Goal: Subscribe to service/newsletter

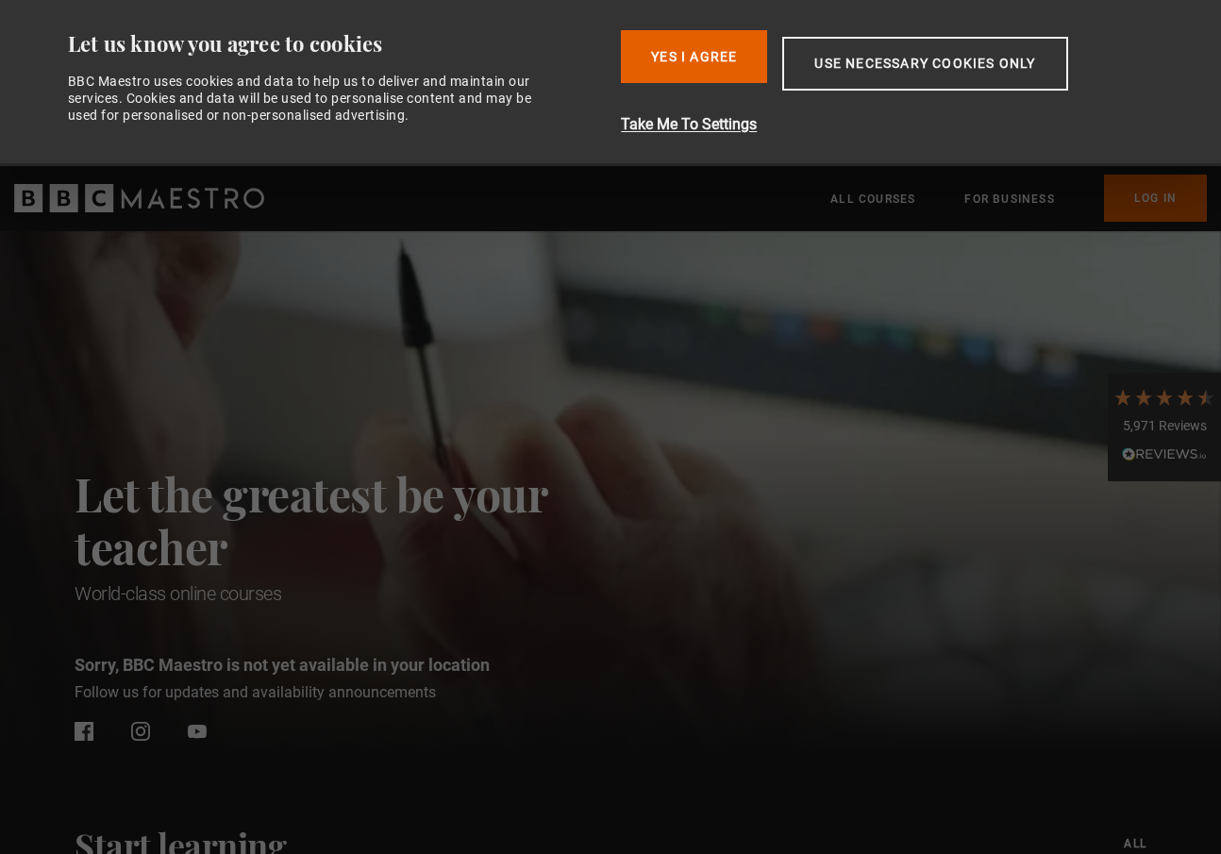
scroll to position [0, 494]
click at [693, 48] on button "Yes I Agree" at bounding box center [694, 56] width 146 height 53
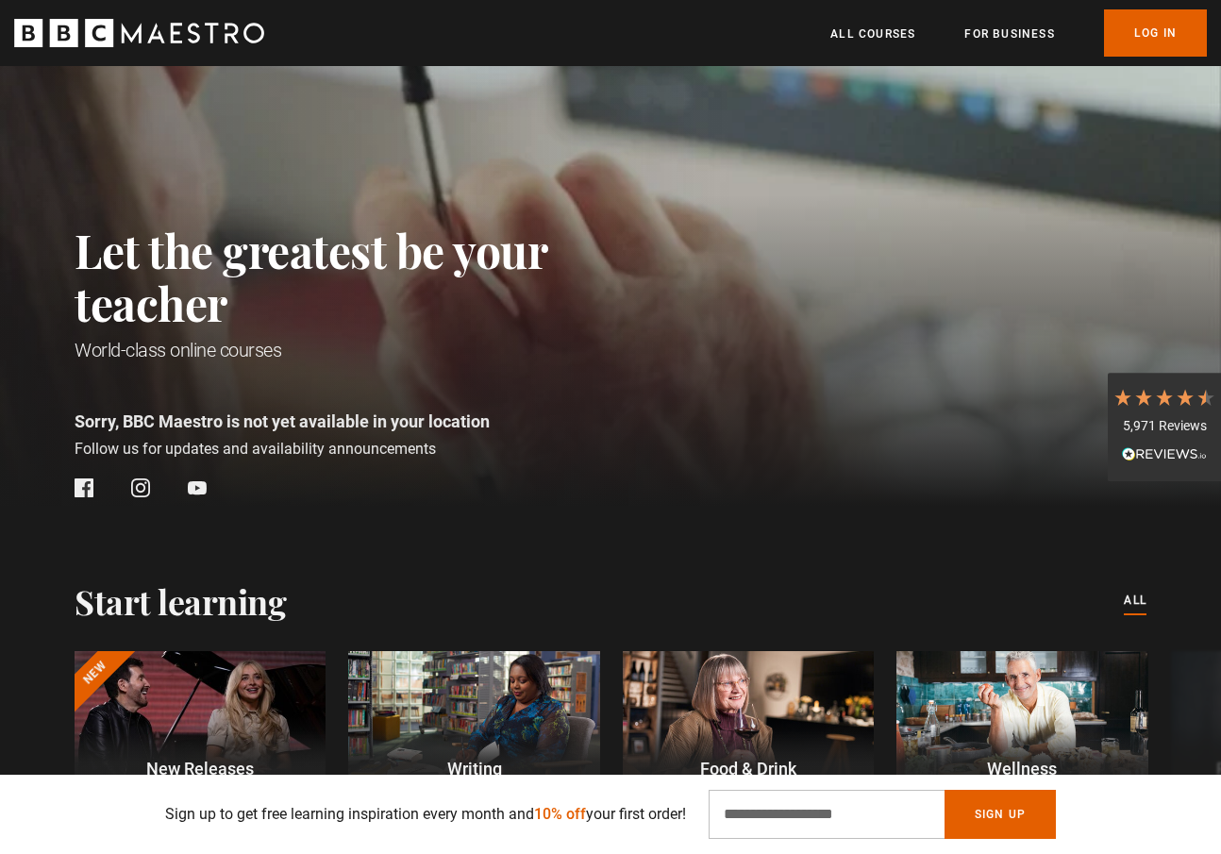
scroll to position [74, 0]
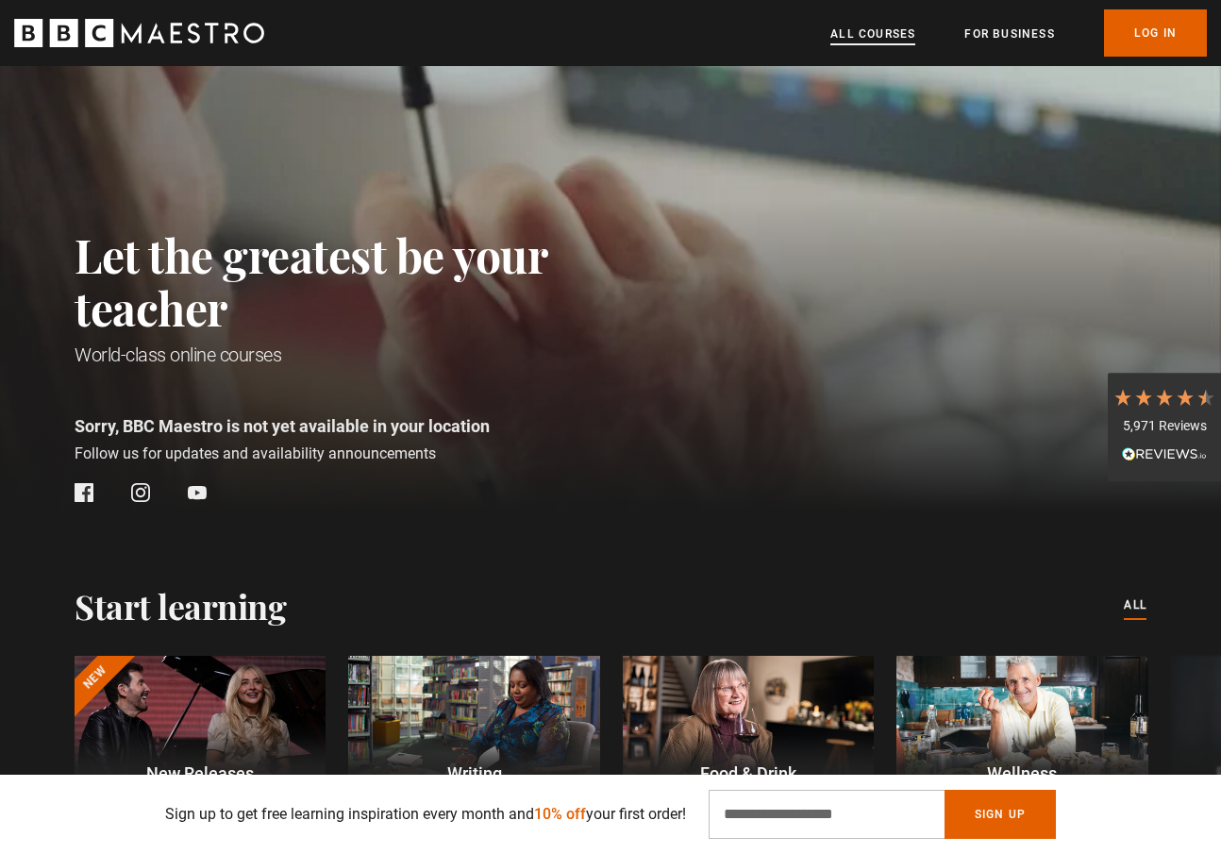
click at [901, 32] on link "All Courses" at bounding box center [872, 34] width 85 height 19
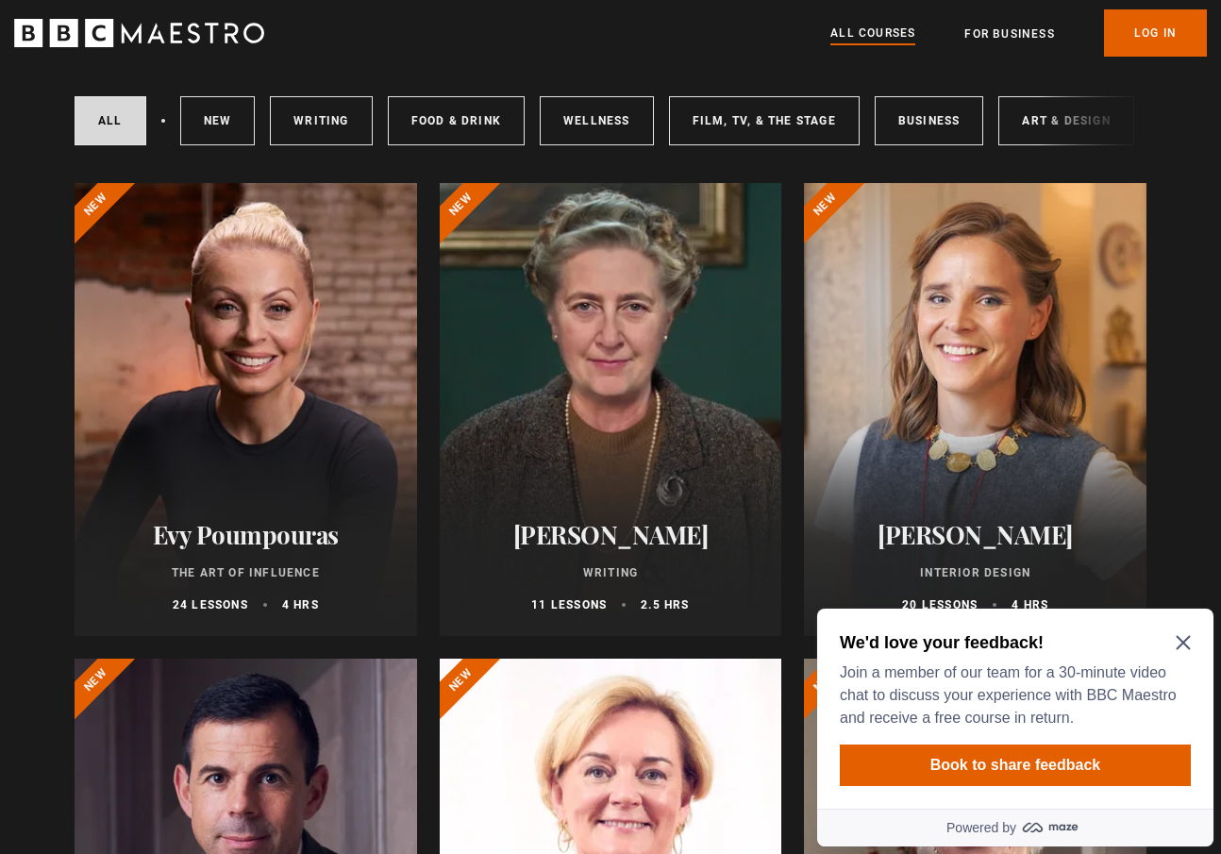
click at [1182, 639] on icon "Close Maze Prompt" at bounding box center [1183, 642] width 15 height 15
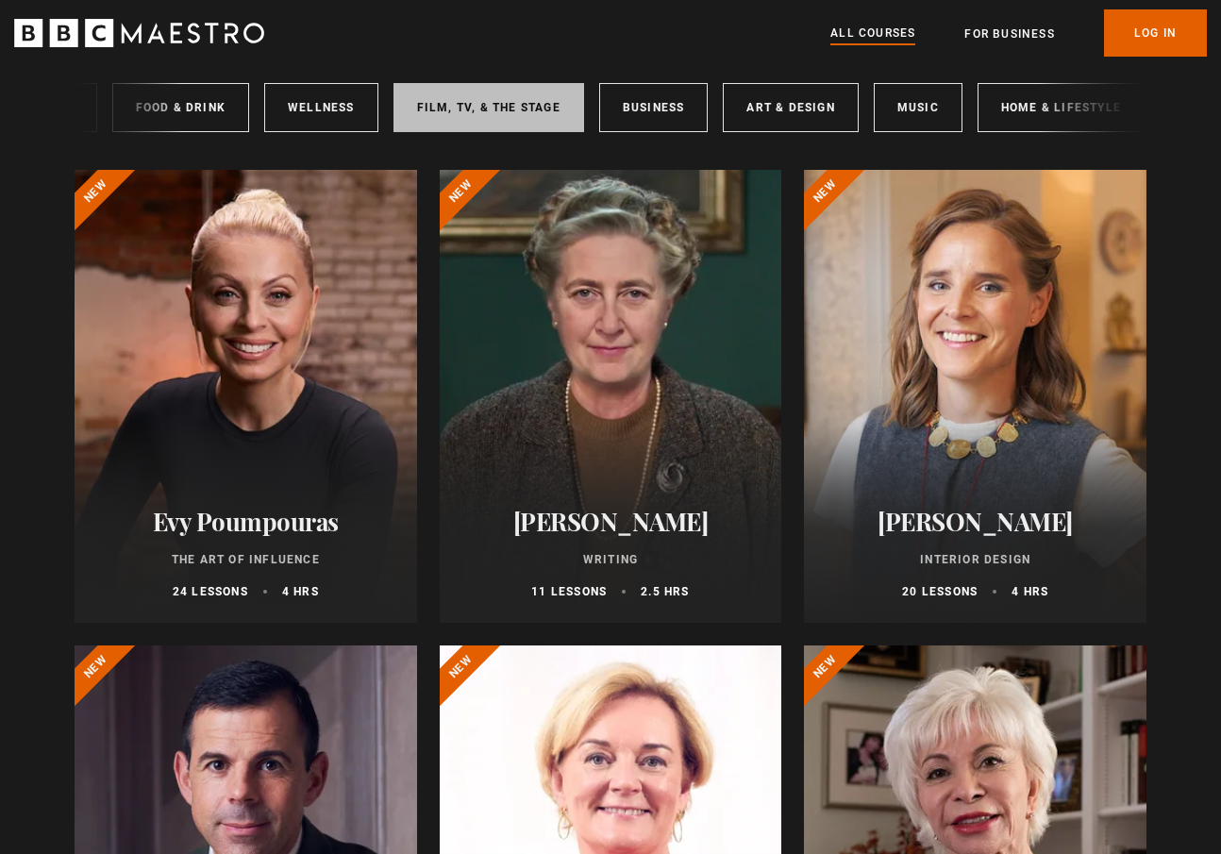
scroll to position [0, 277]
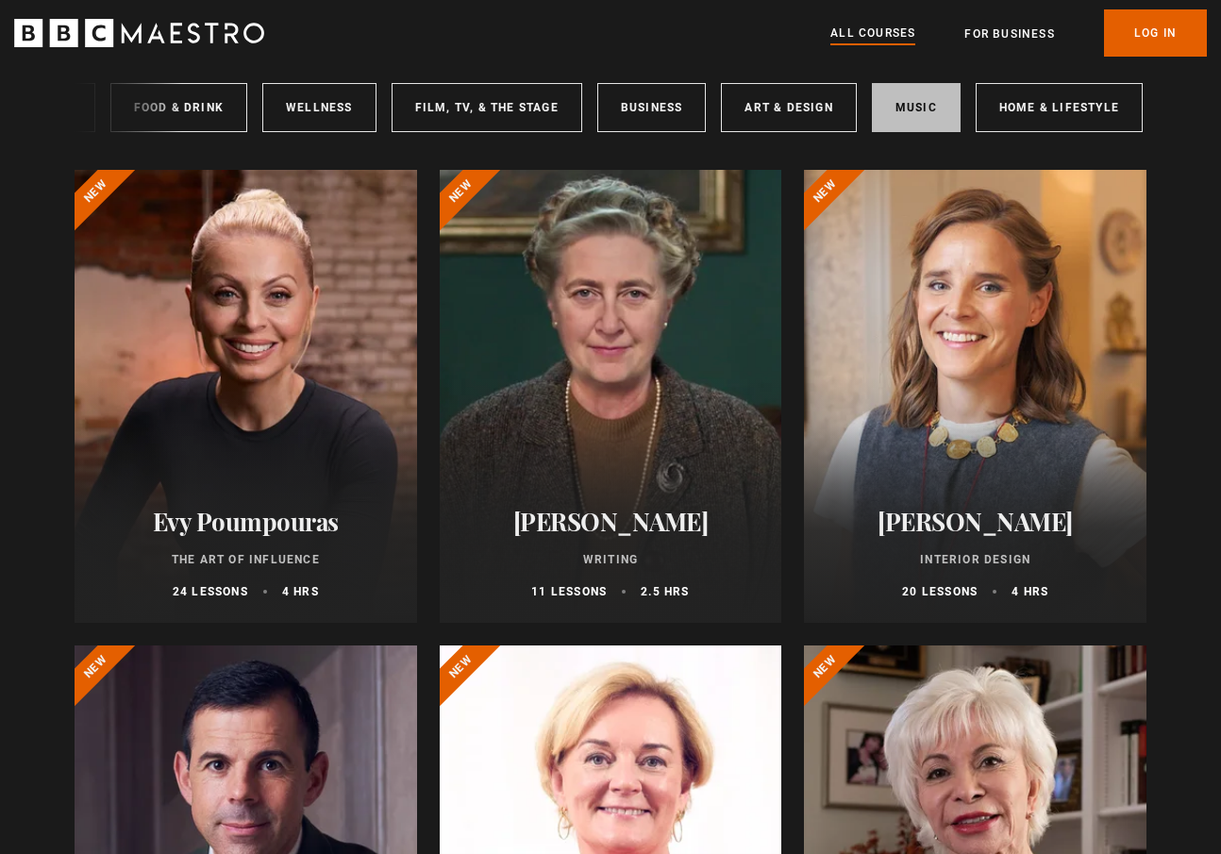
click at [909, 100] on link "Music" at bounding box center [916, 107] width 89 height 49
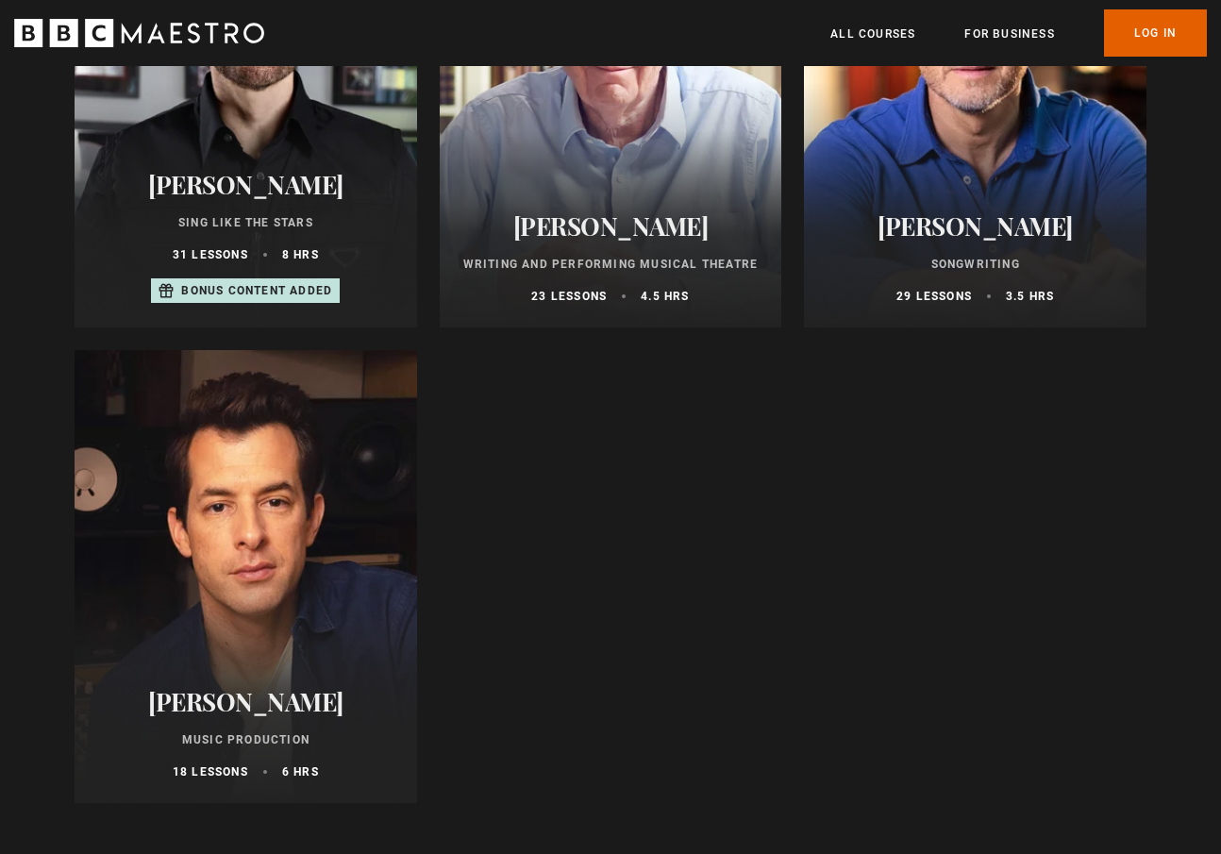
scroll to position [435, 0]
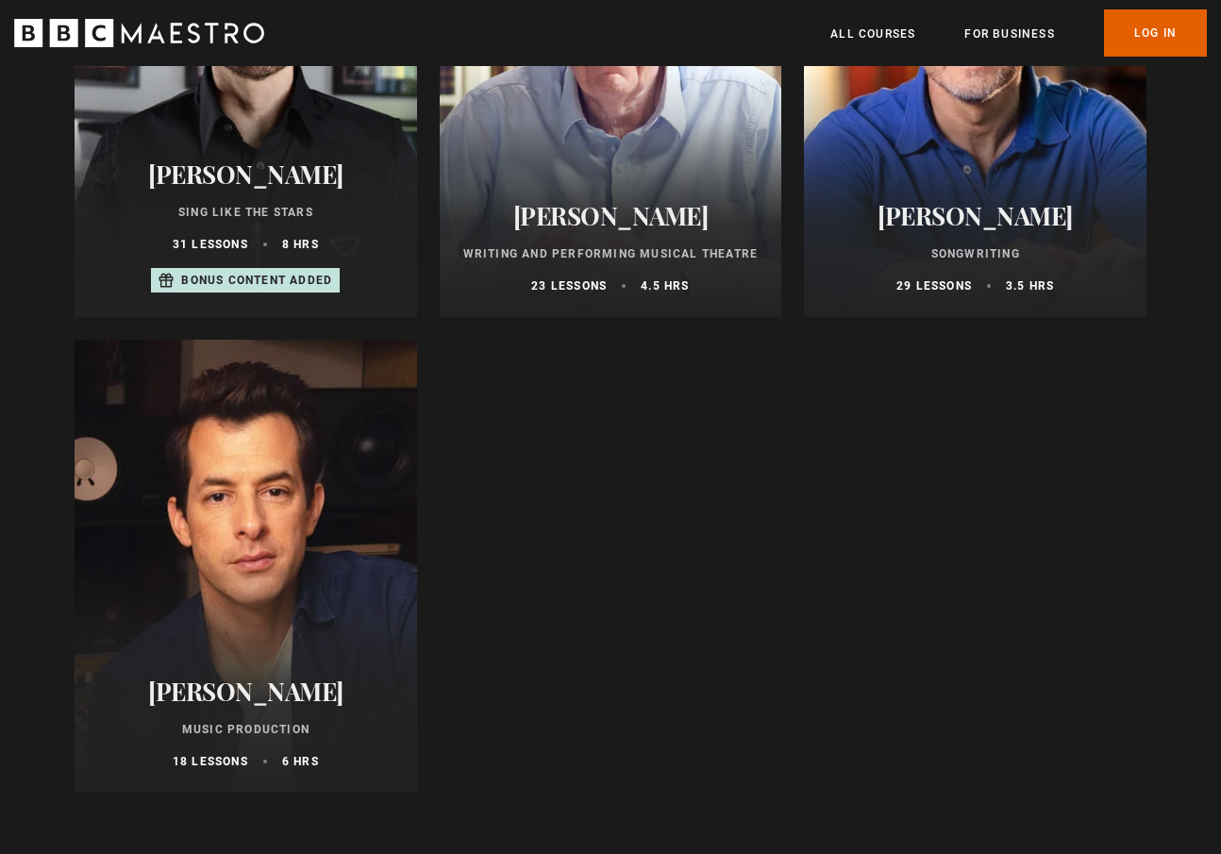
click at [271, 508] on div at bounding box center [246, 566] width 342 height 453
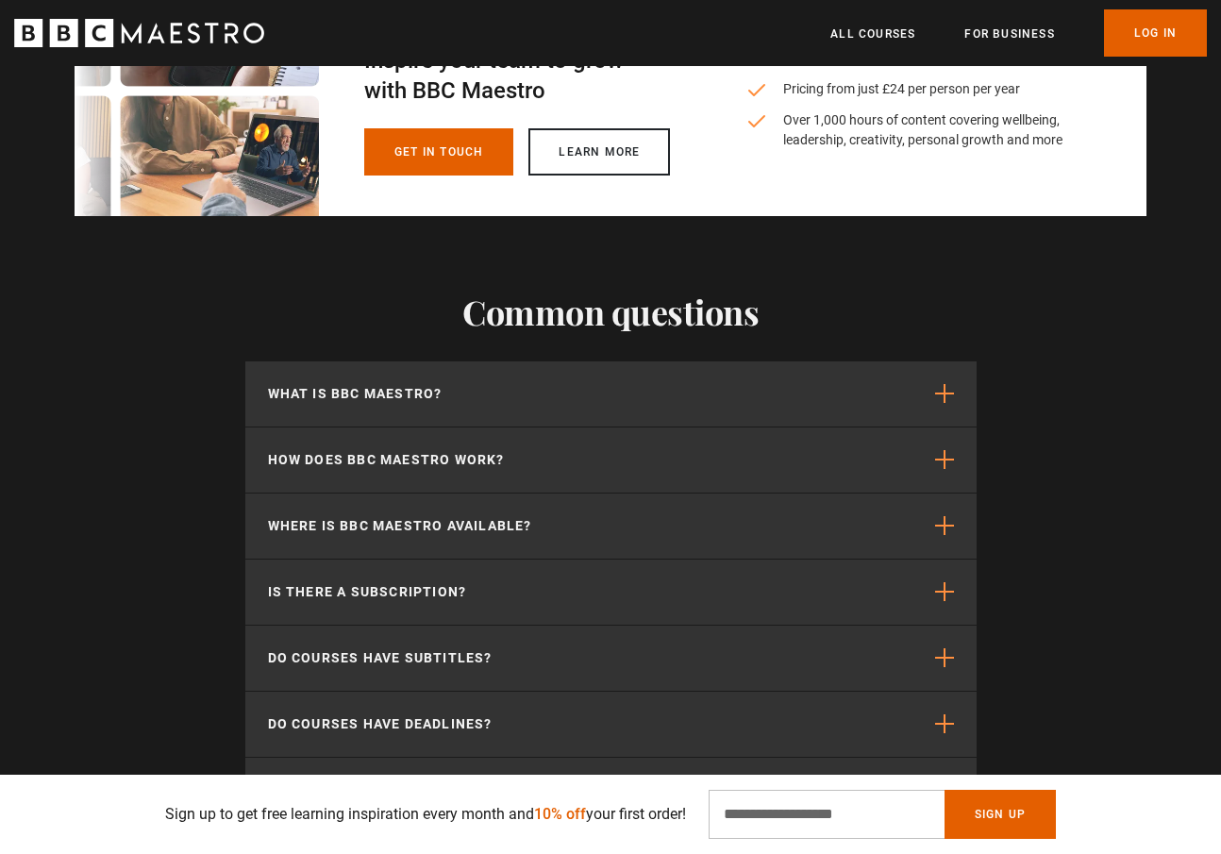
scroll to position [3653, 0]
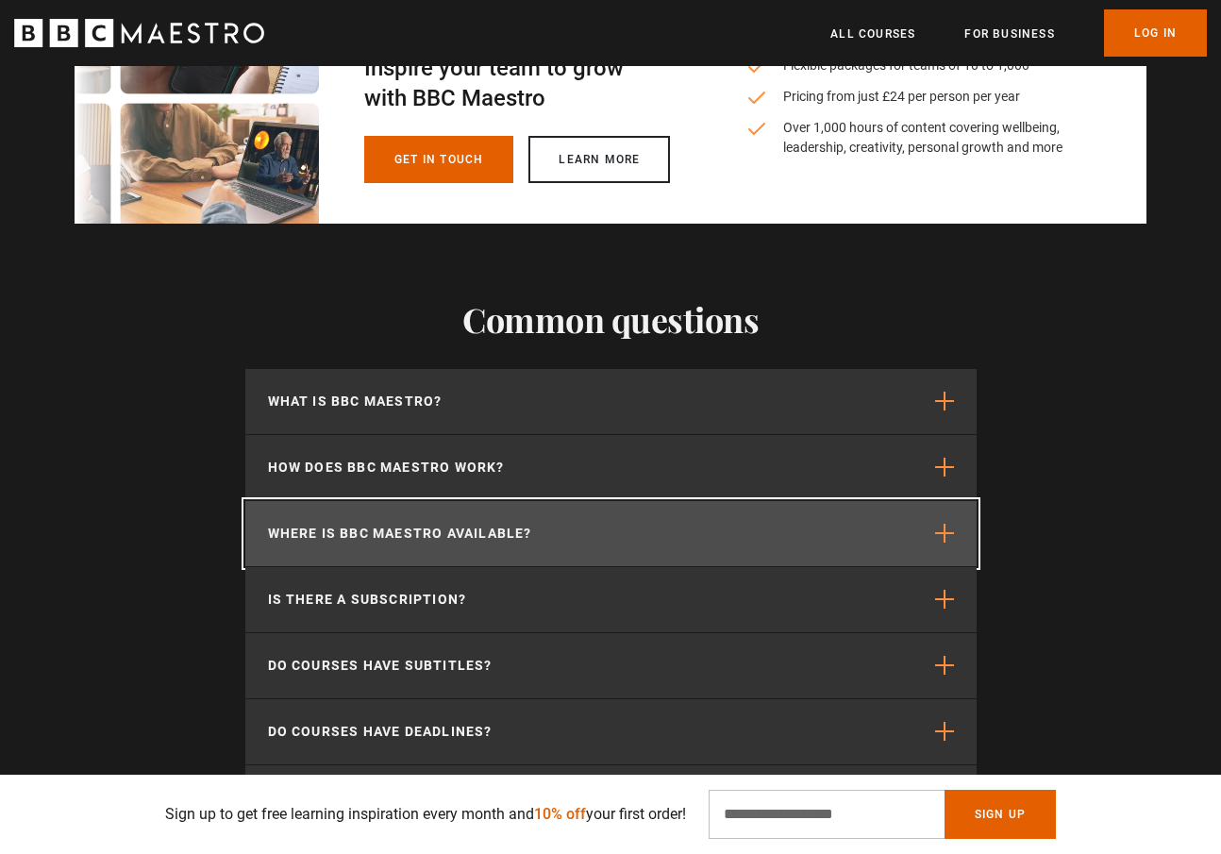
click at [492, 502] on button "Where is BBC Maestro available?" at bounding box center [610, 533] width 731 height 65
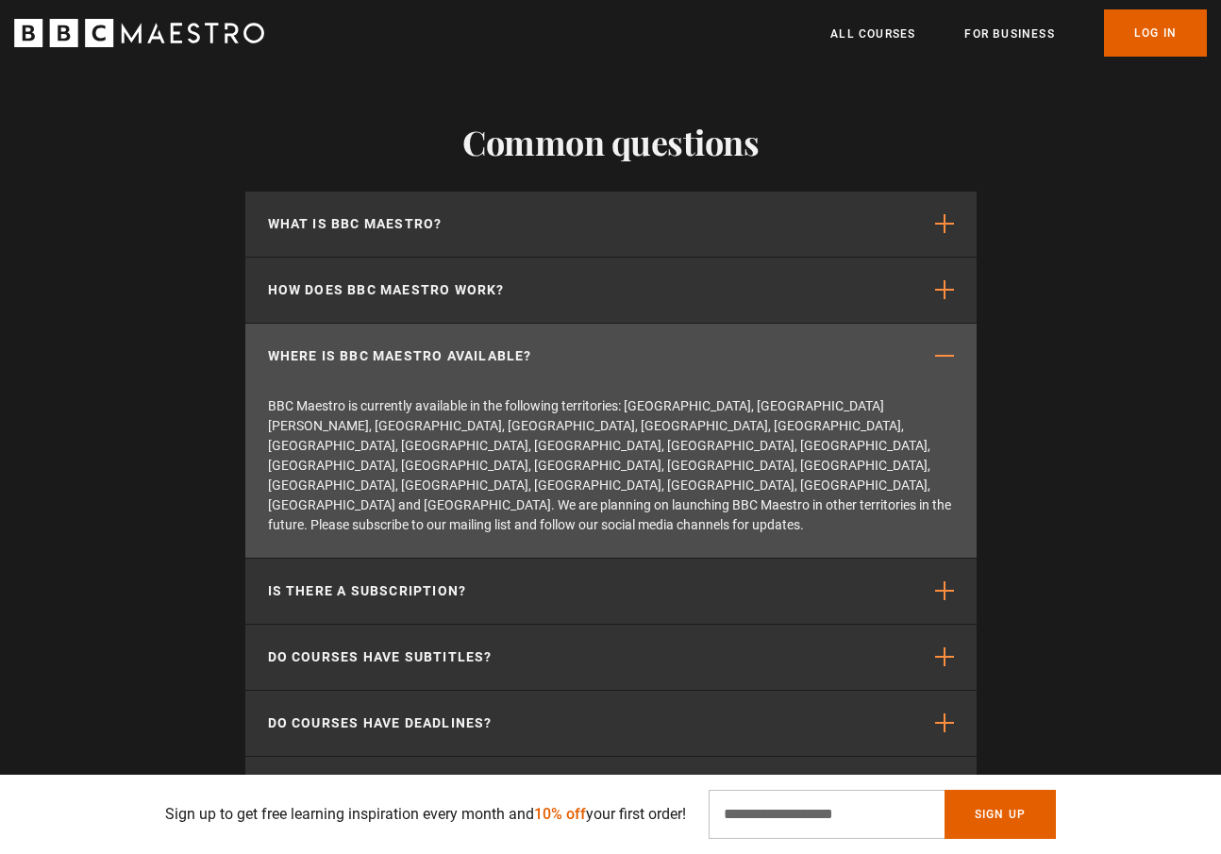
scroll to position [3858, 0]
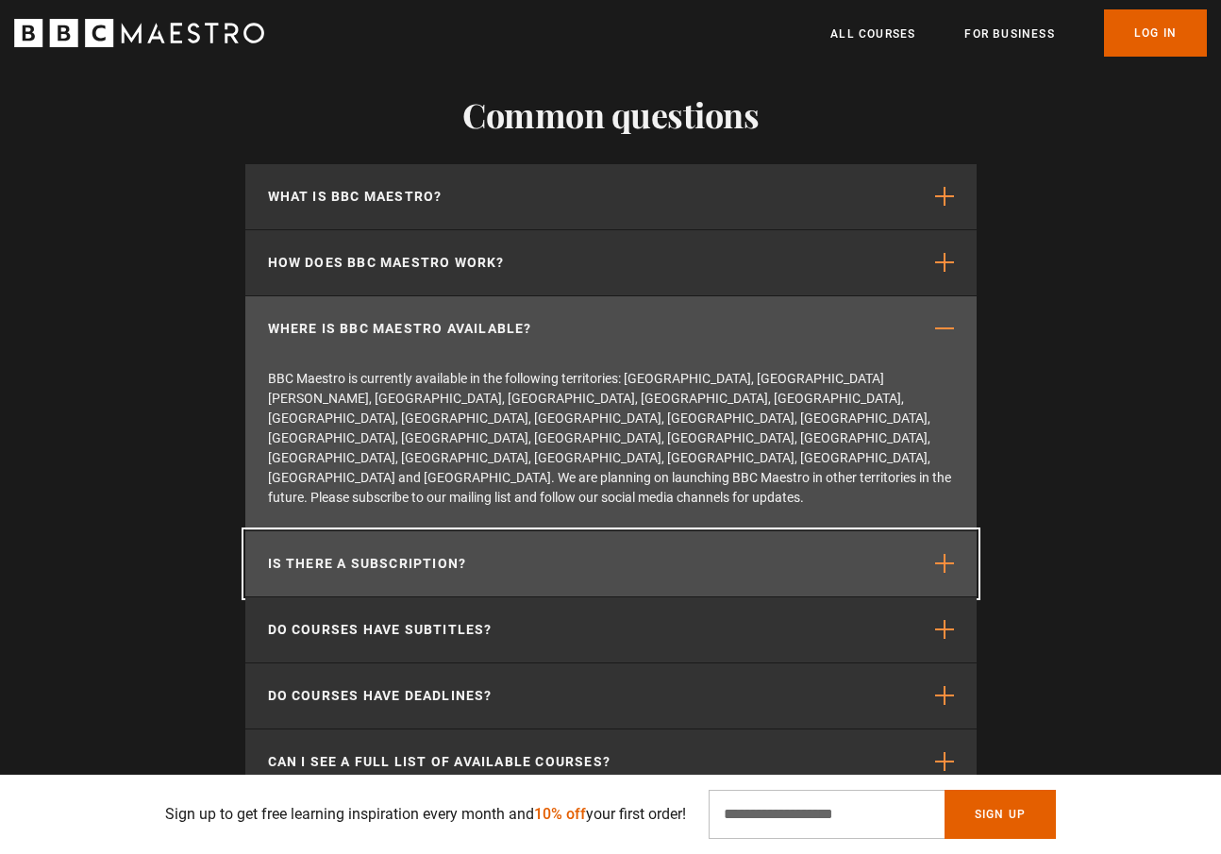
click at [432, 554] on p "Is there a subscription?" at bounding box center [367, 564] width 199 height 20
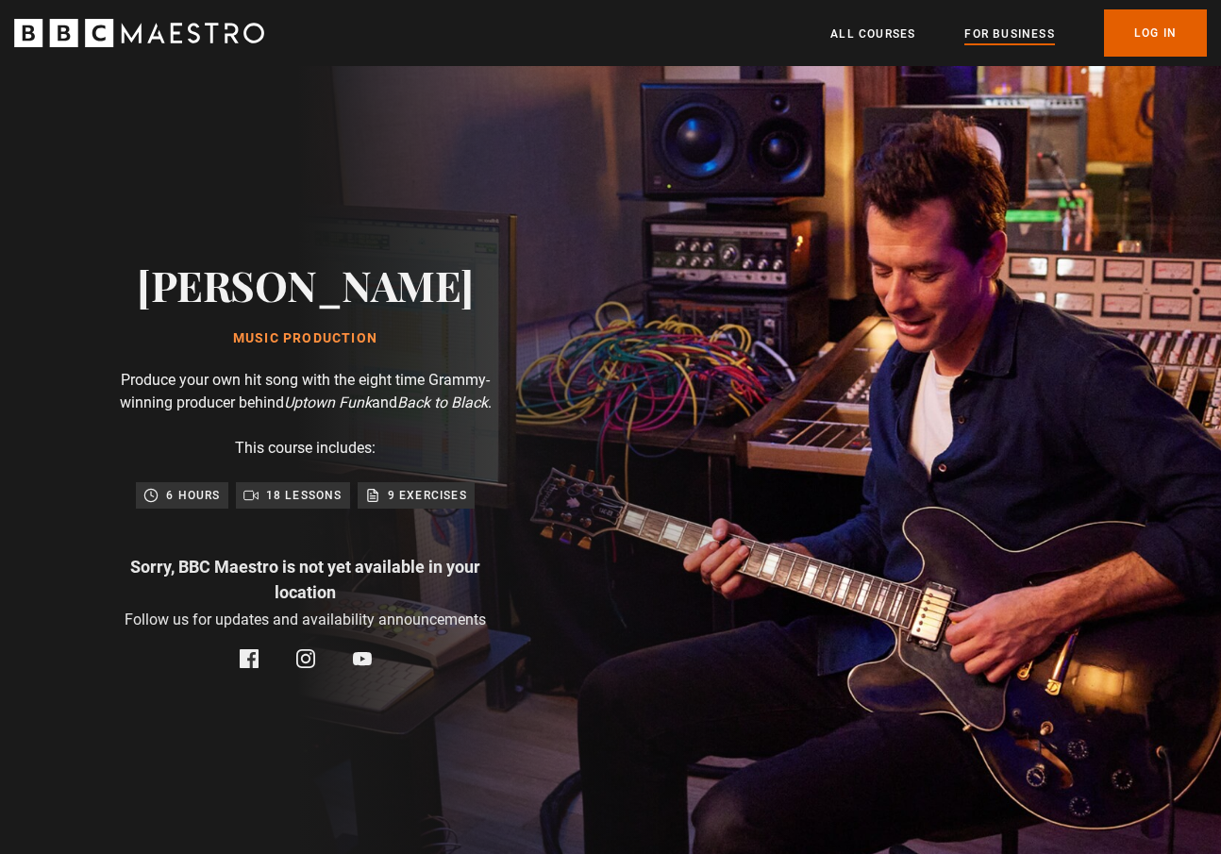
scroll to position [0, 2225]
click at [1031, 33] on link "For business" at bounding box center [1009, 34] width 90 height 19
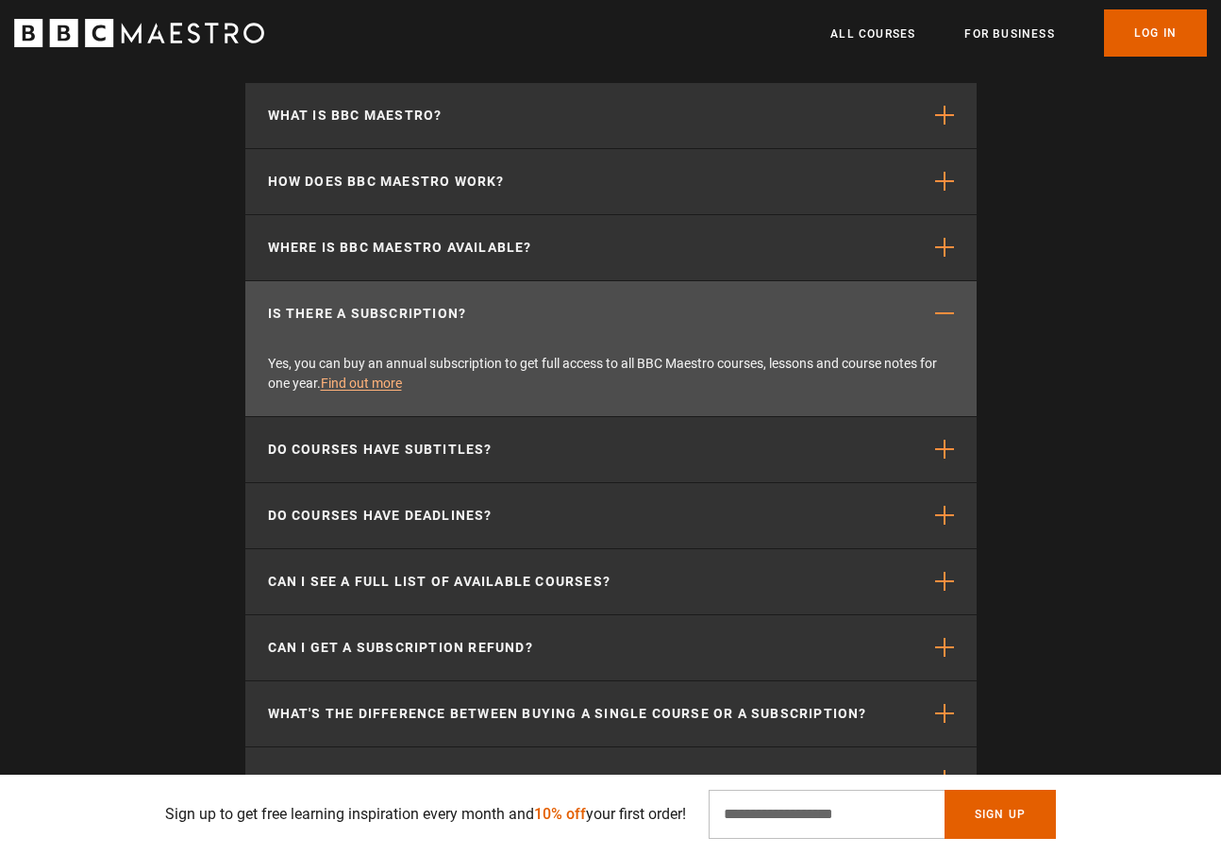
scroll to position [3950, 0]
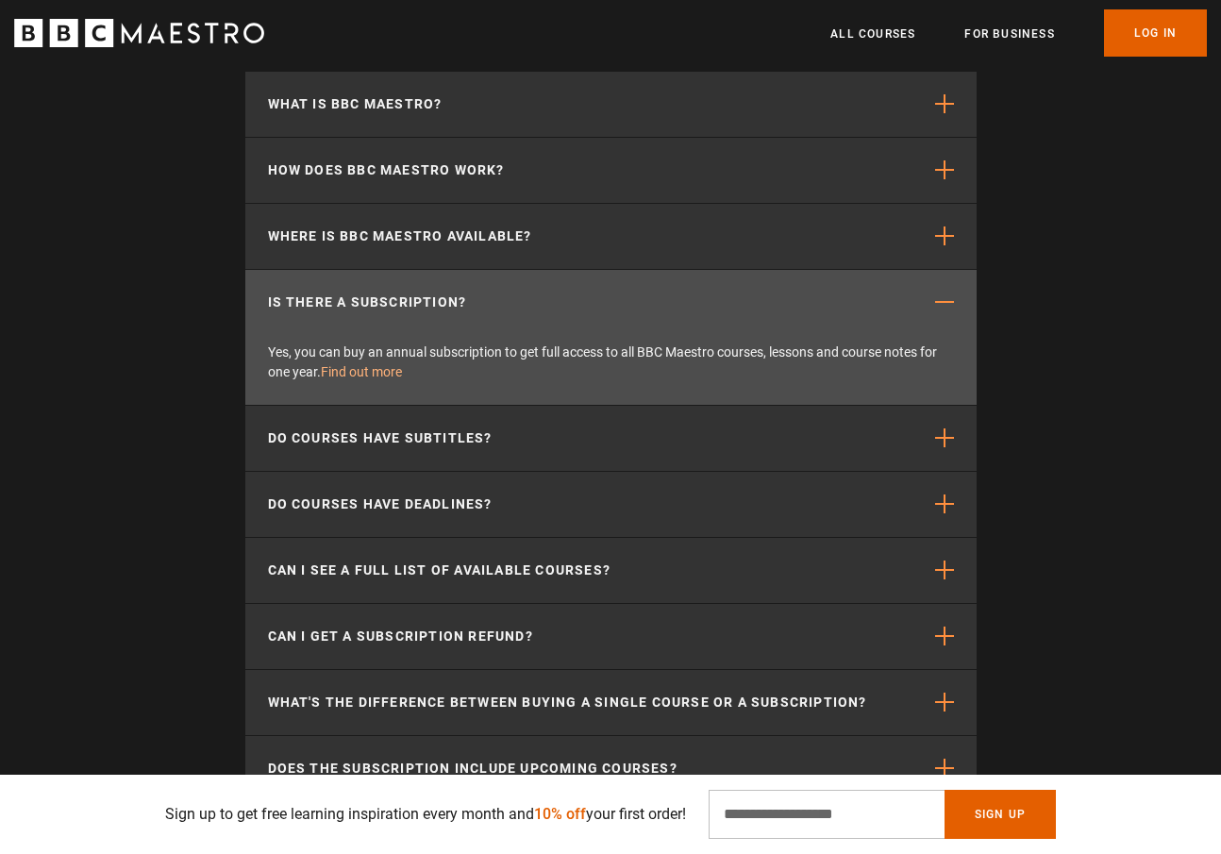
click at [367, 364] on link "Find out more" at bounding box center [361, 371] width 81 height 15
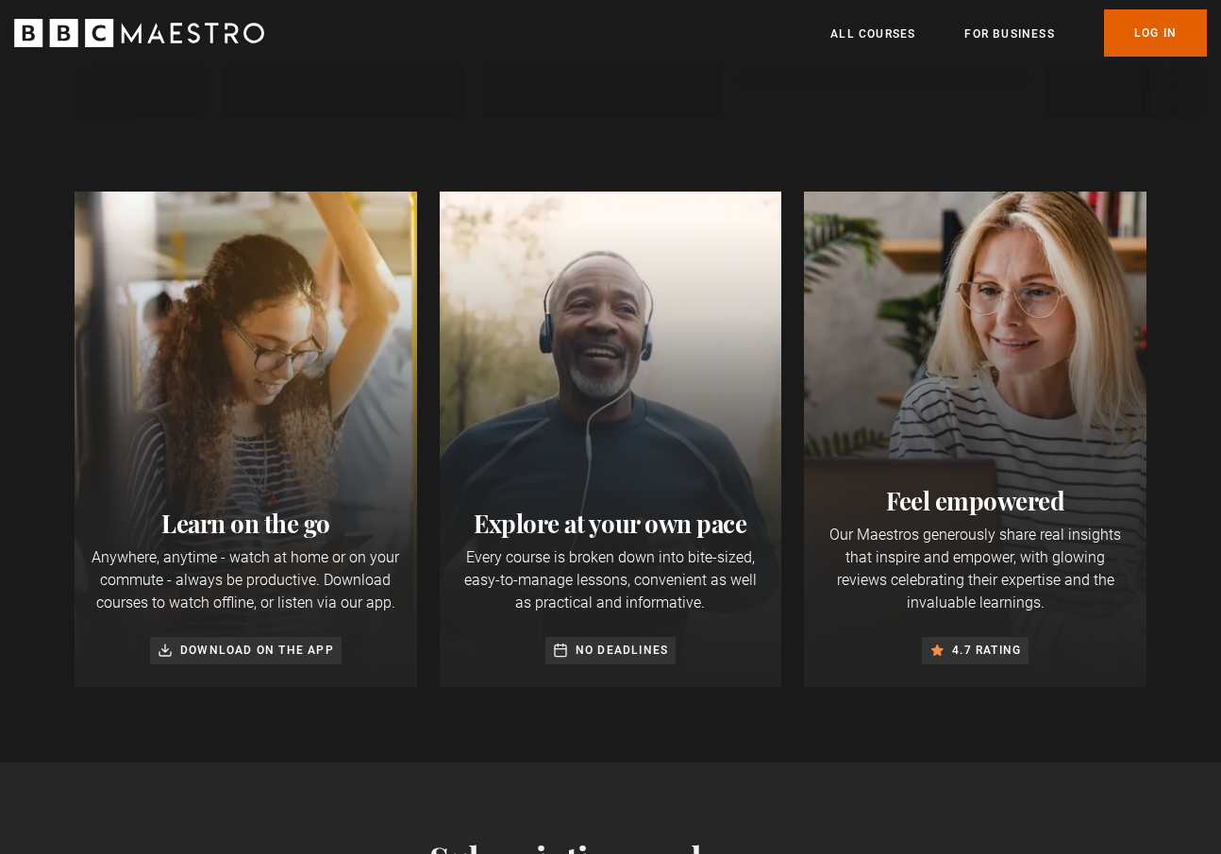
scroll to position [0, 247]
click at [685, 407] on div at bounding box center [611, 439] width 342 height 495
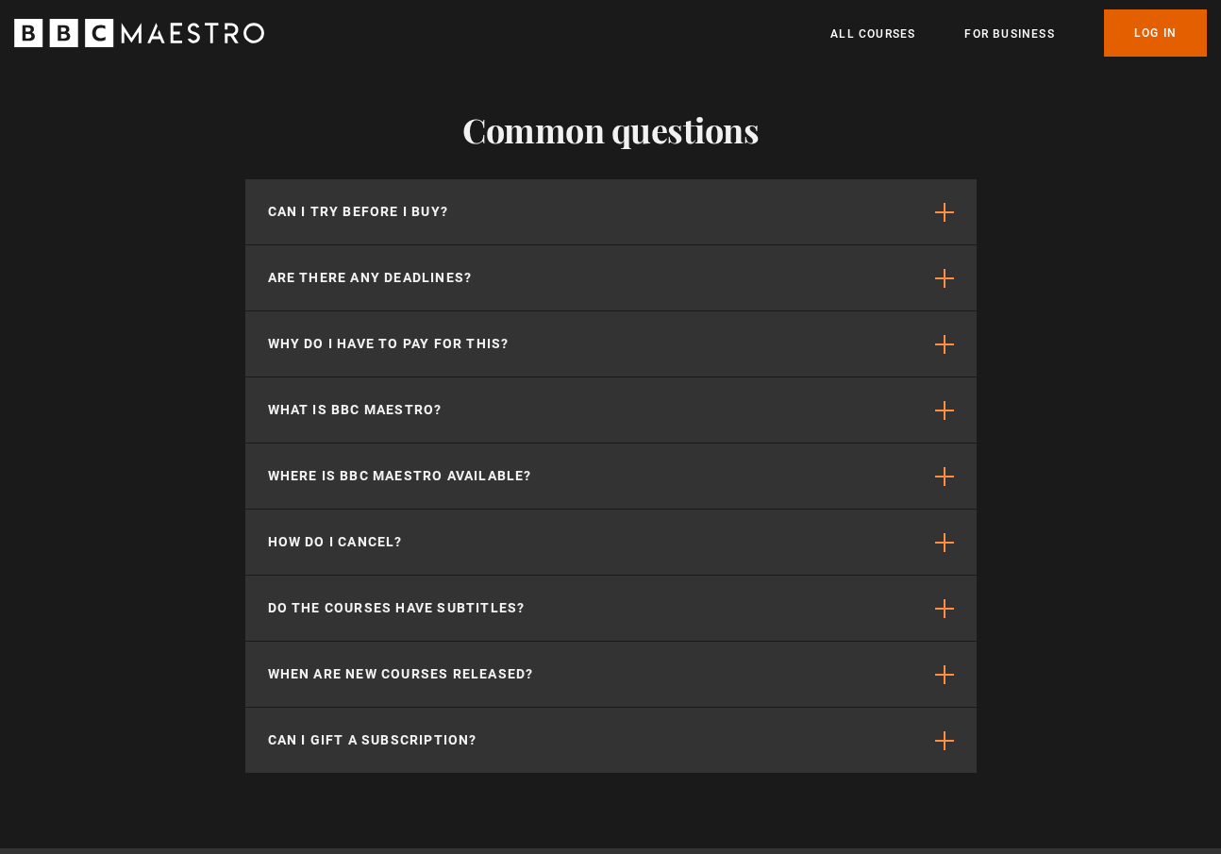
scroll to position [4839, 0]
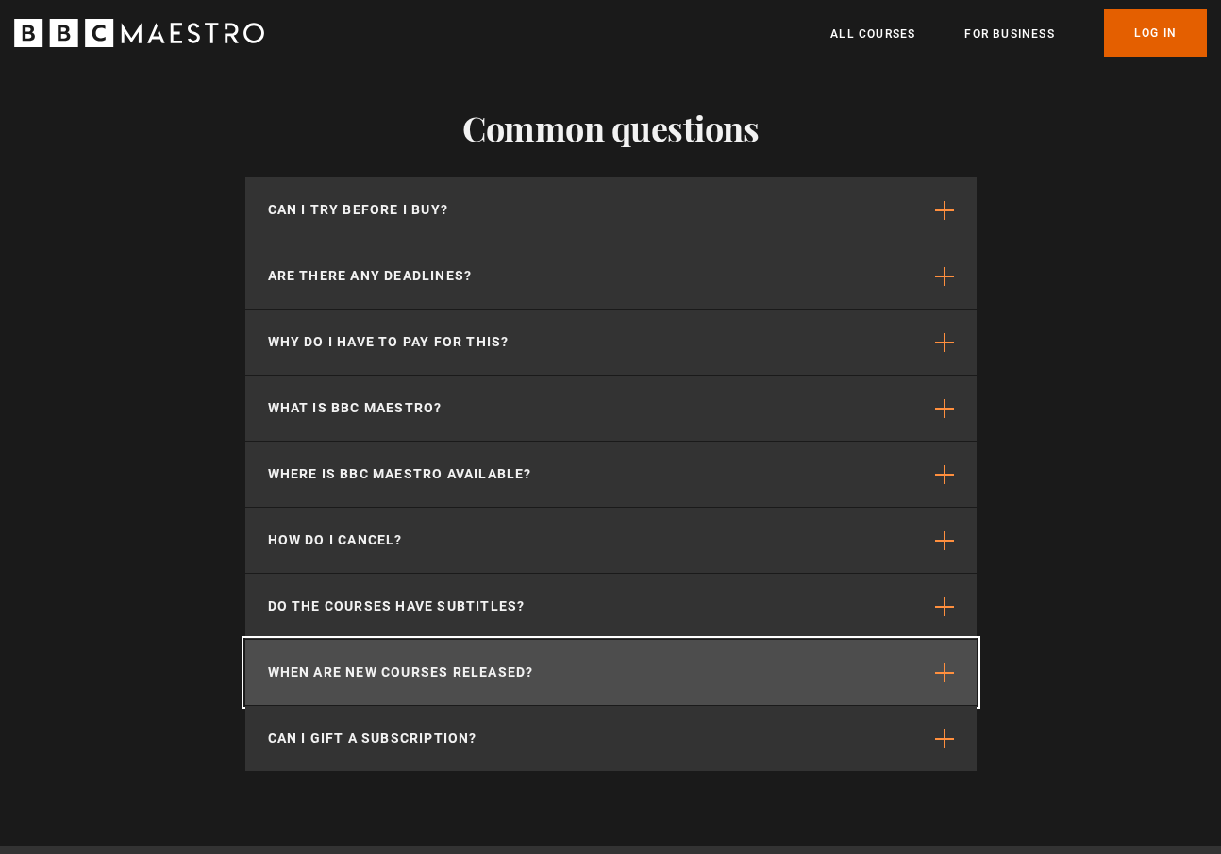
click at [500, 662] on p "When are new courses released?" at bounding box center [401, 672] width 266 height 20
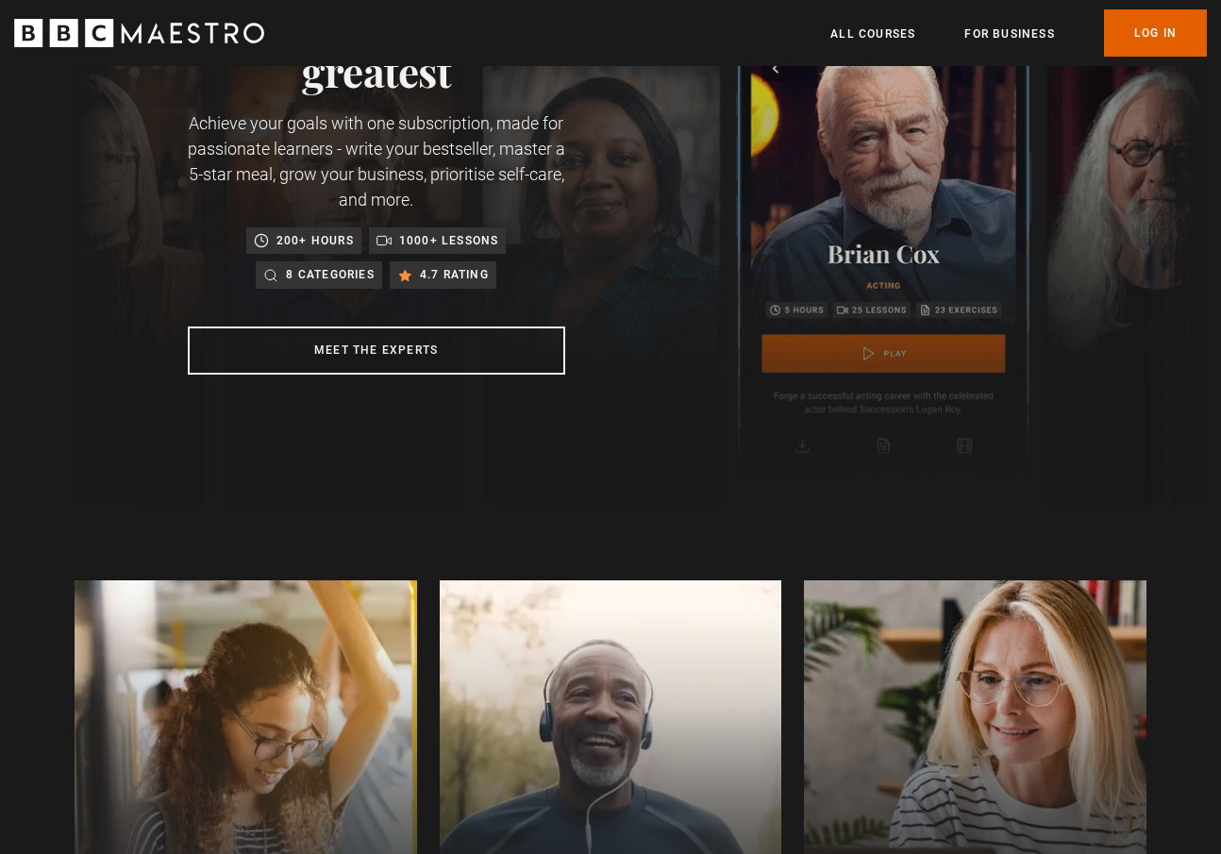
scroll to position [0, 0]
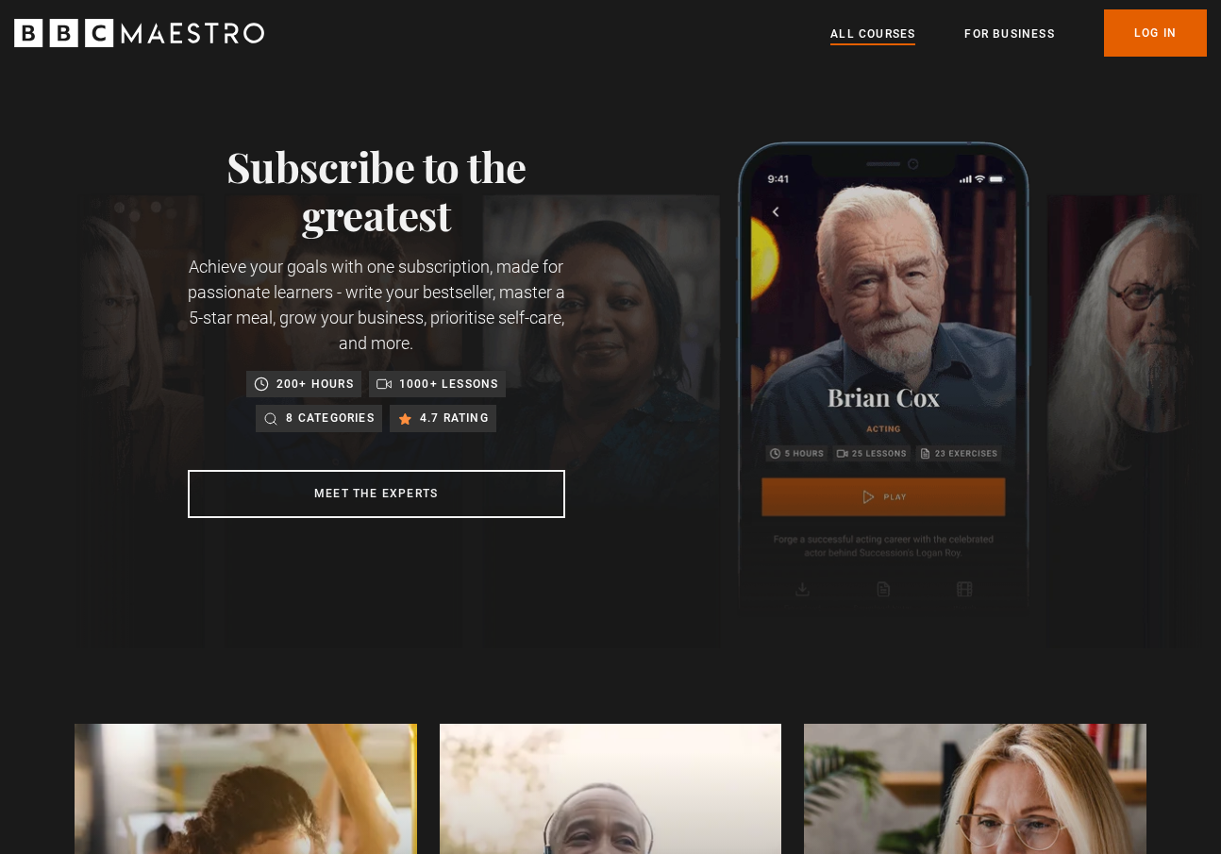
click at [876, 27] on link "All Courses" at bounding box center [872, 34] width 85 height 19
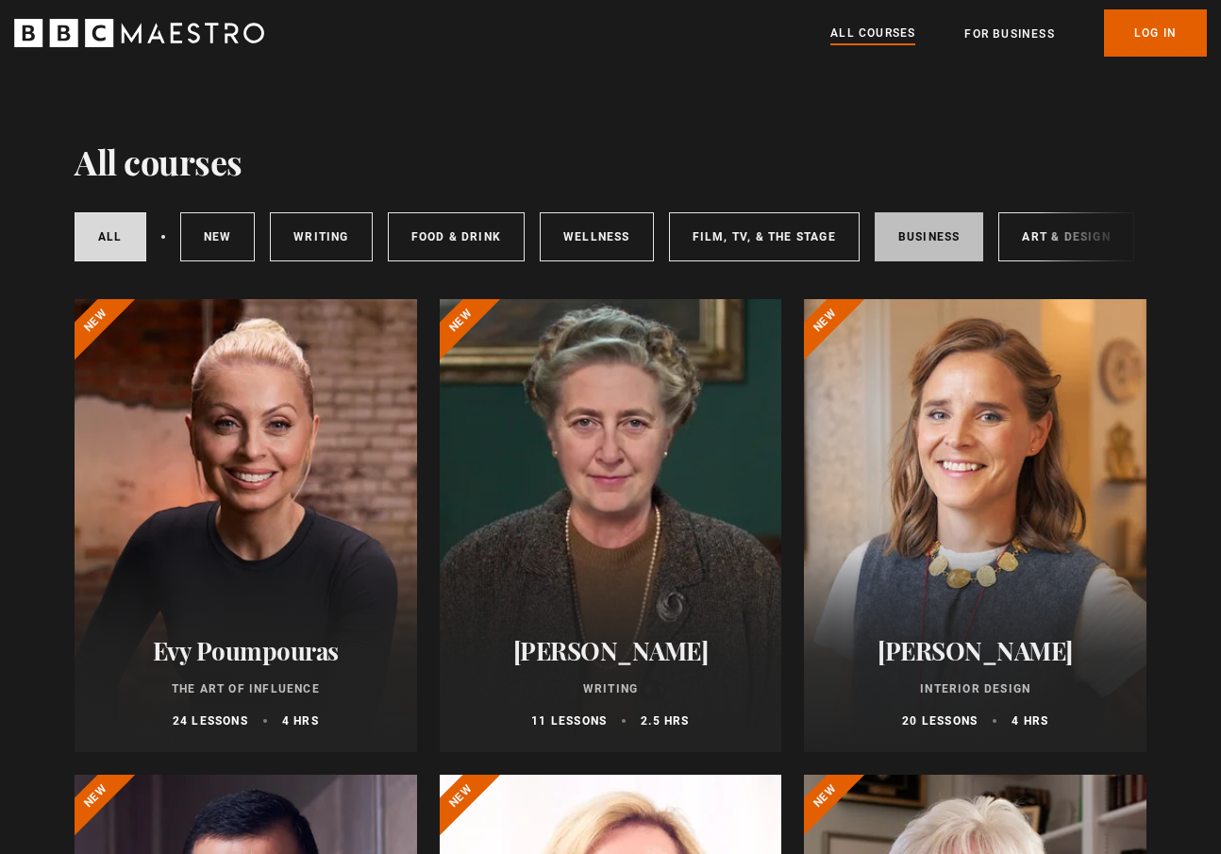
click at [927, 228] on link "Business" at bounding box center [929, 236] width 109 height 49
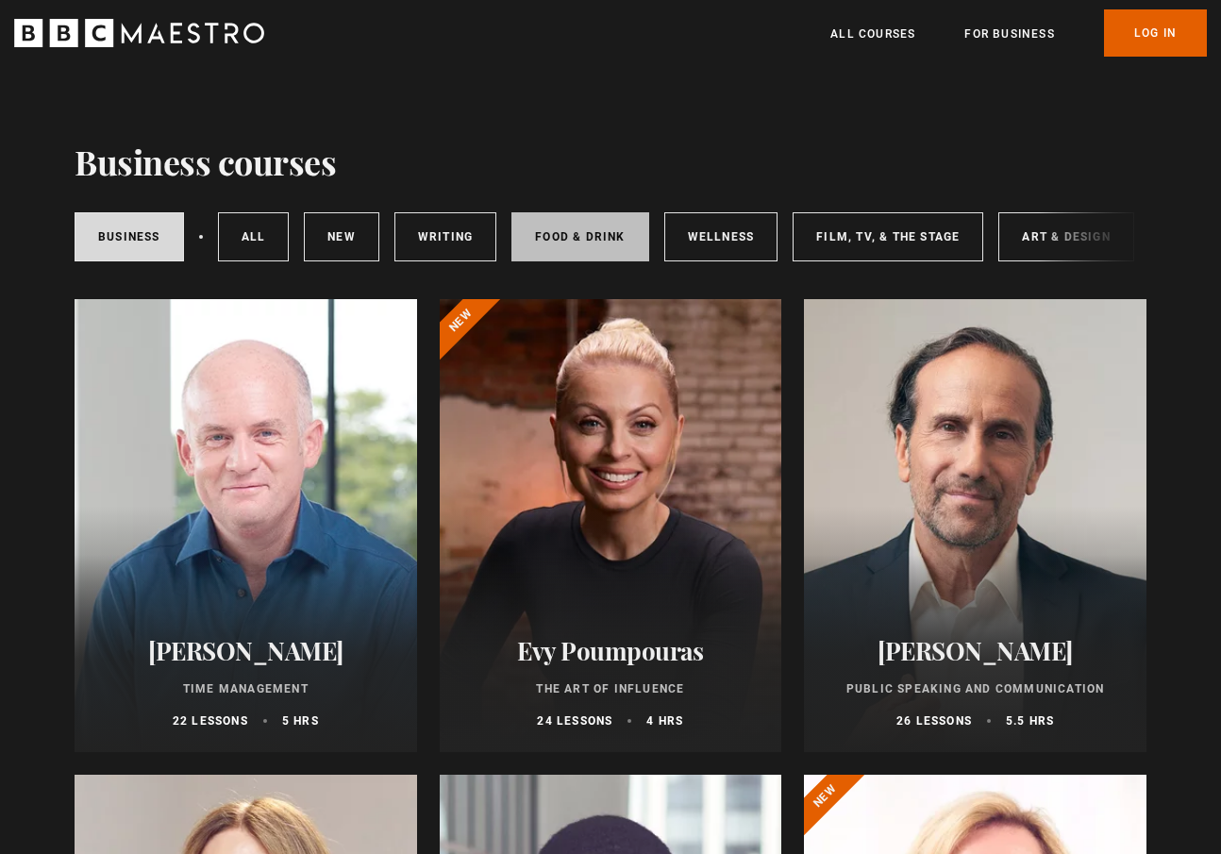
scroll to position [0, 2]
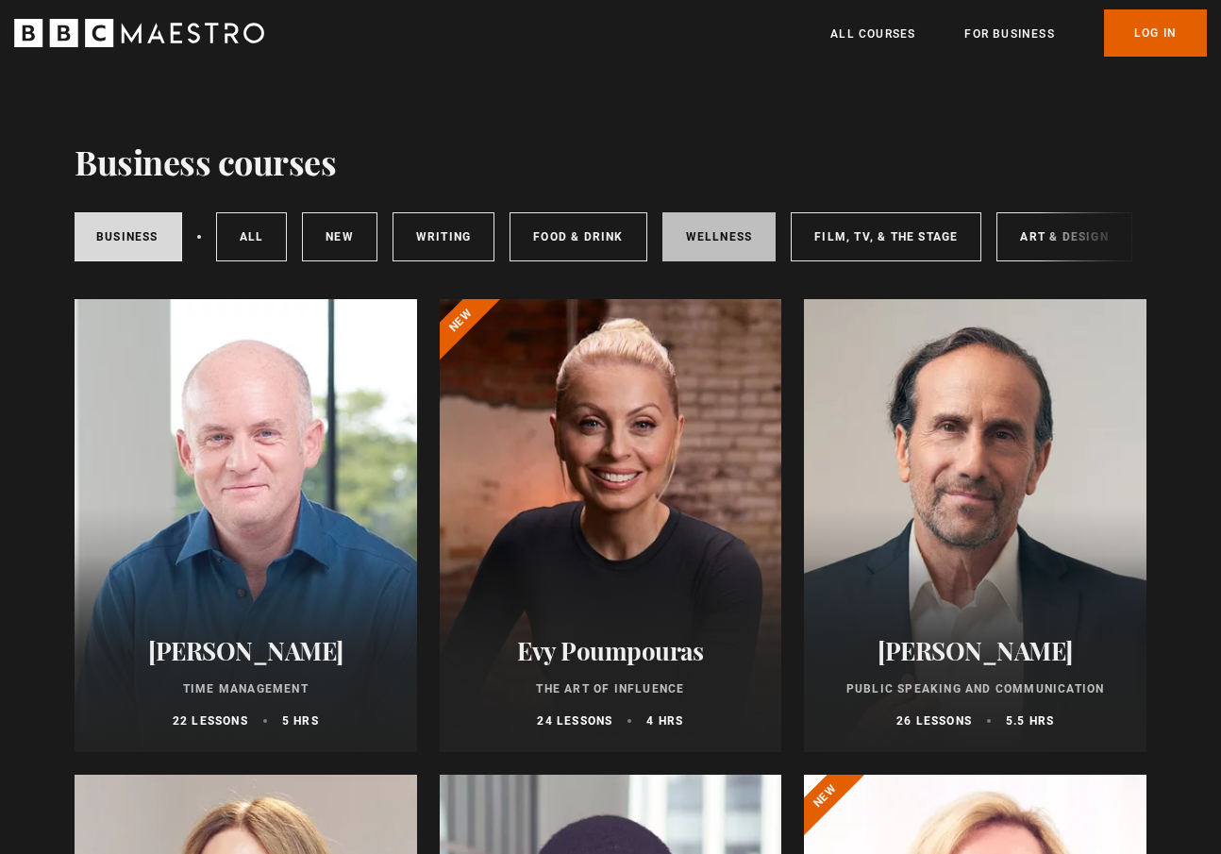
click at [739, 232] on link "Wellness" at bounding box center [719, 236] width 114 height 49
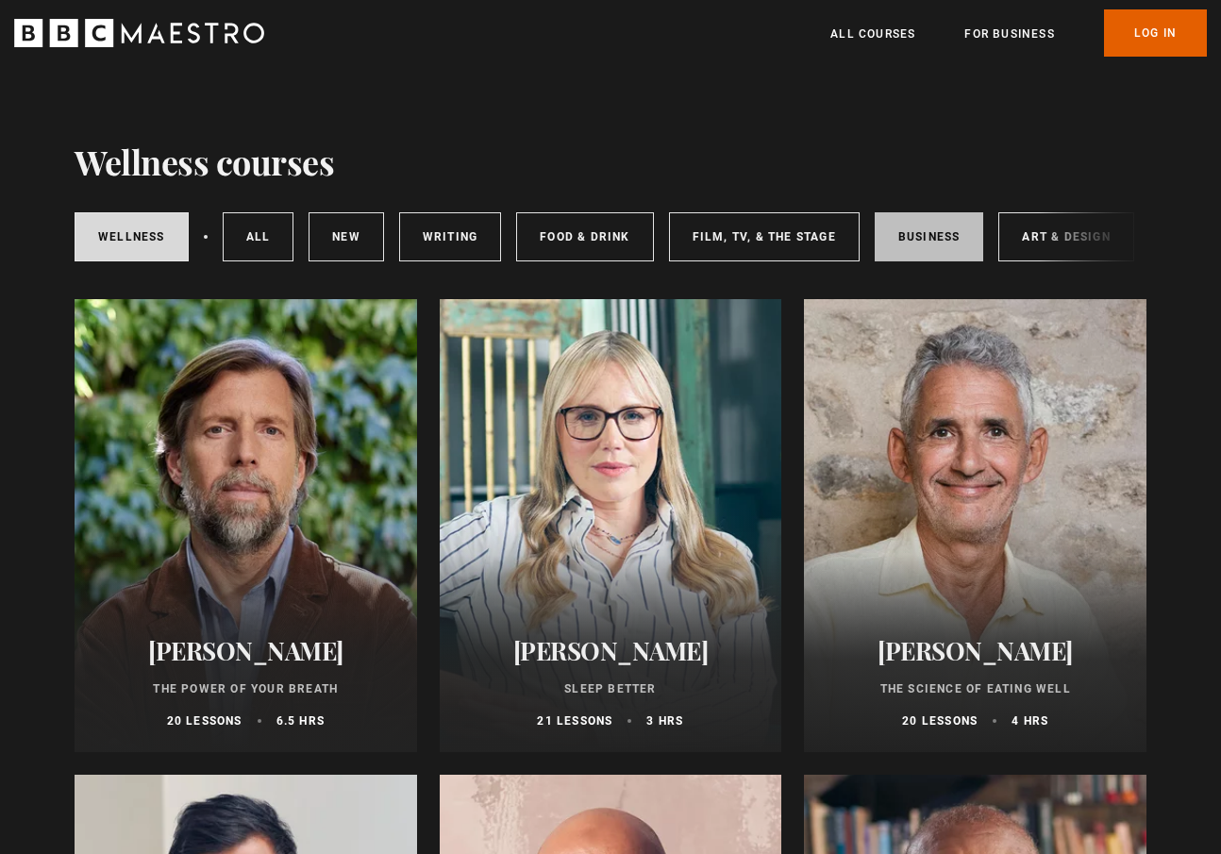
click at [949, 229] on link "Business" at bounding box center [929, 236] width 109 height 49
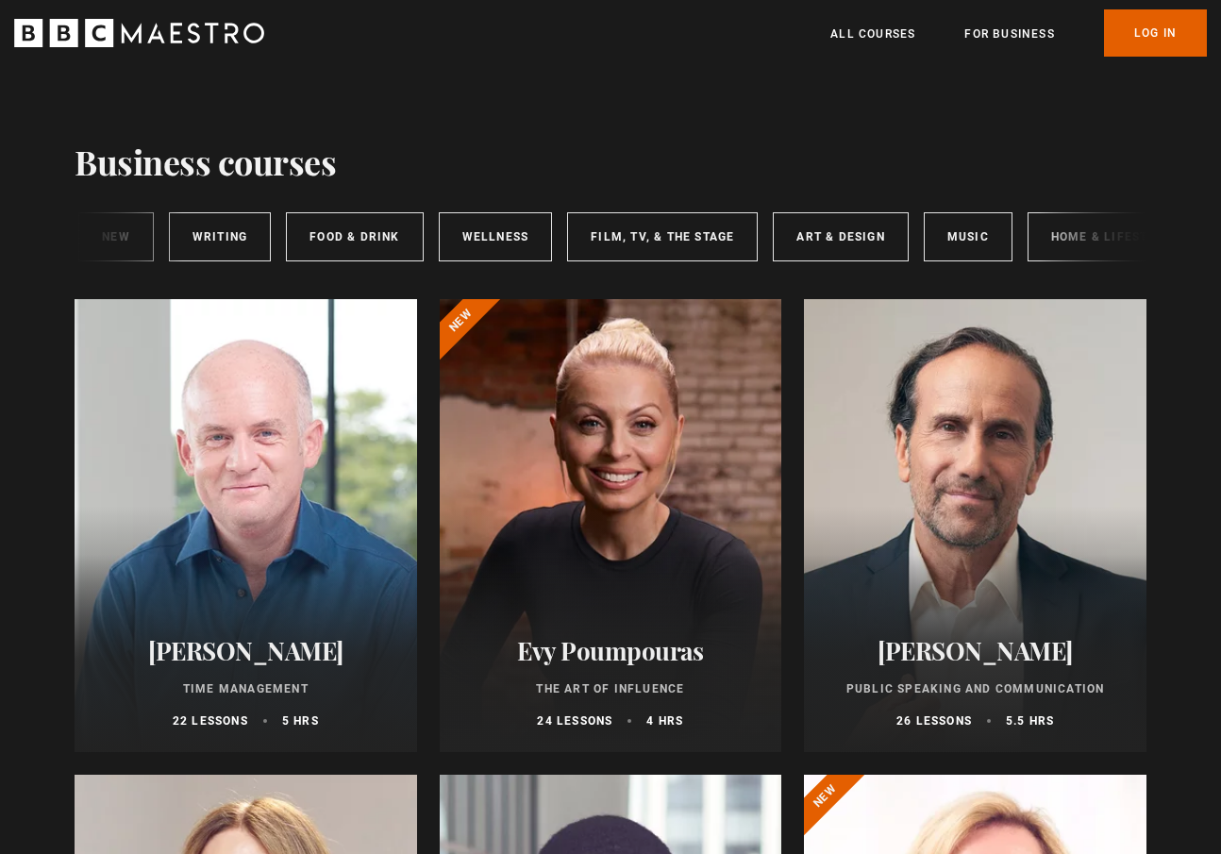
scroll to position [0, 230]
click at [842, 213] on link "Art & Design" at bounding box center [835, 236] width 135 height 49
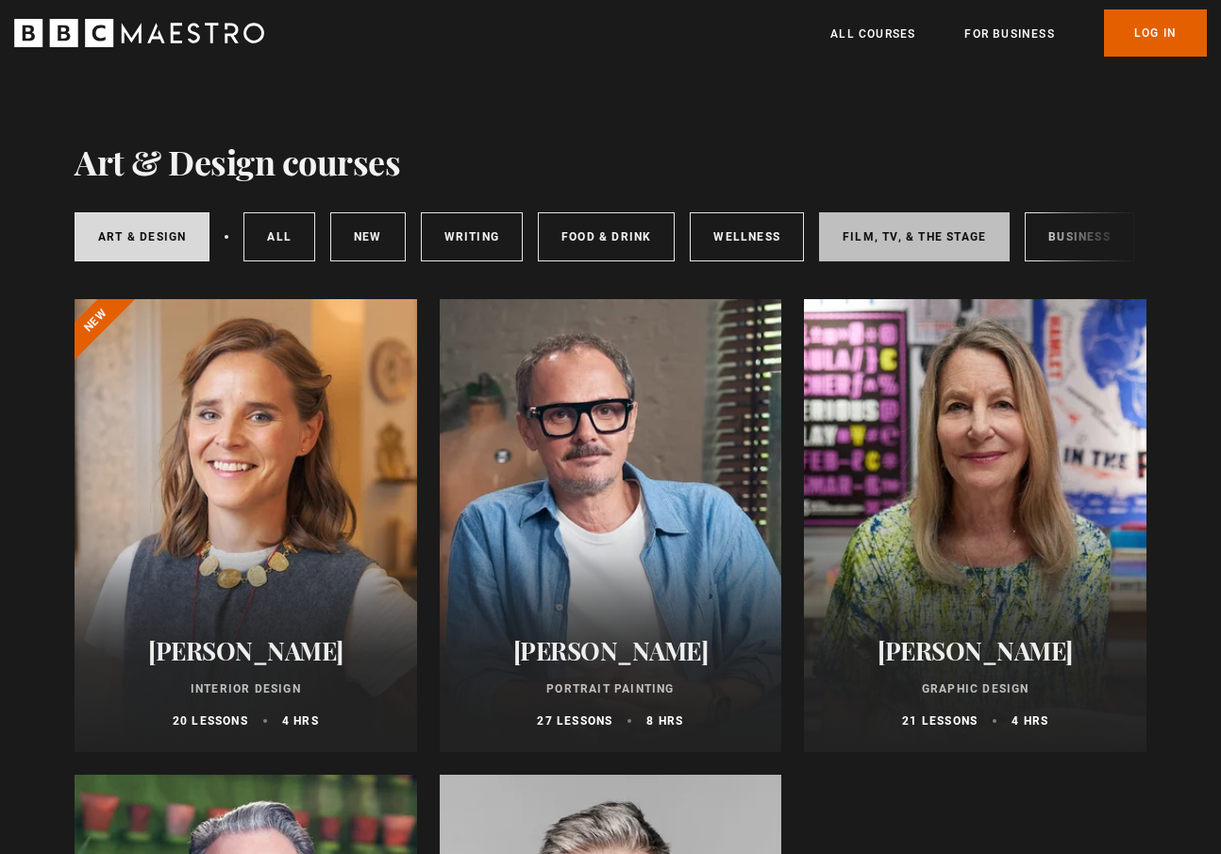
click at [906, 232] on link "Film, TV, & The Stage" at bounding box center [914, 236] width 191 height 49
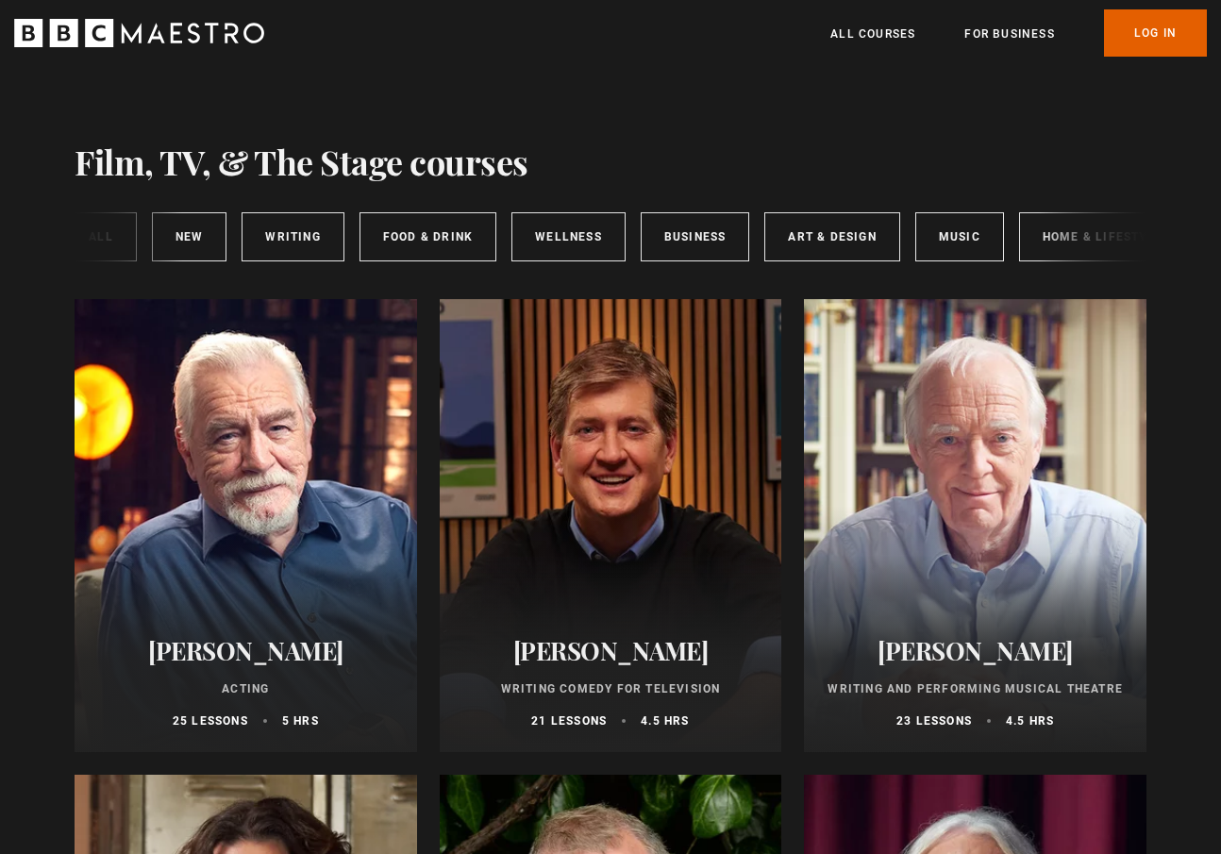
scroll to position [0, 281]
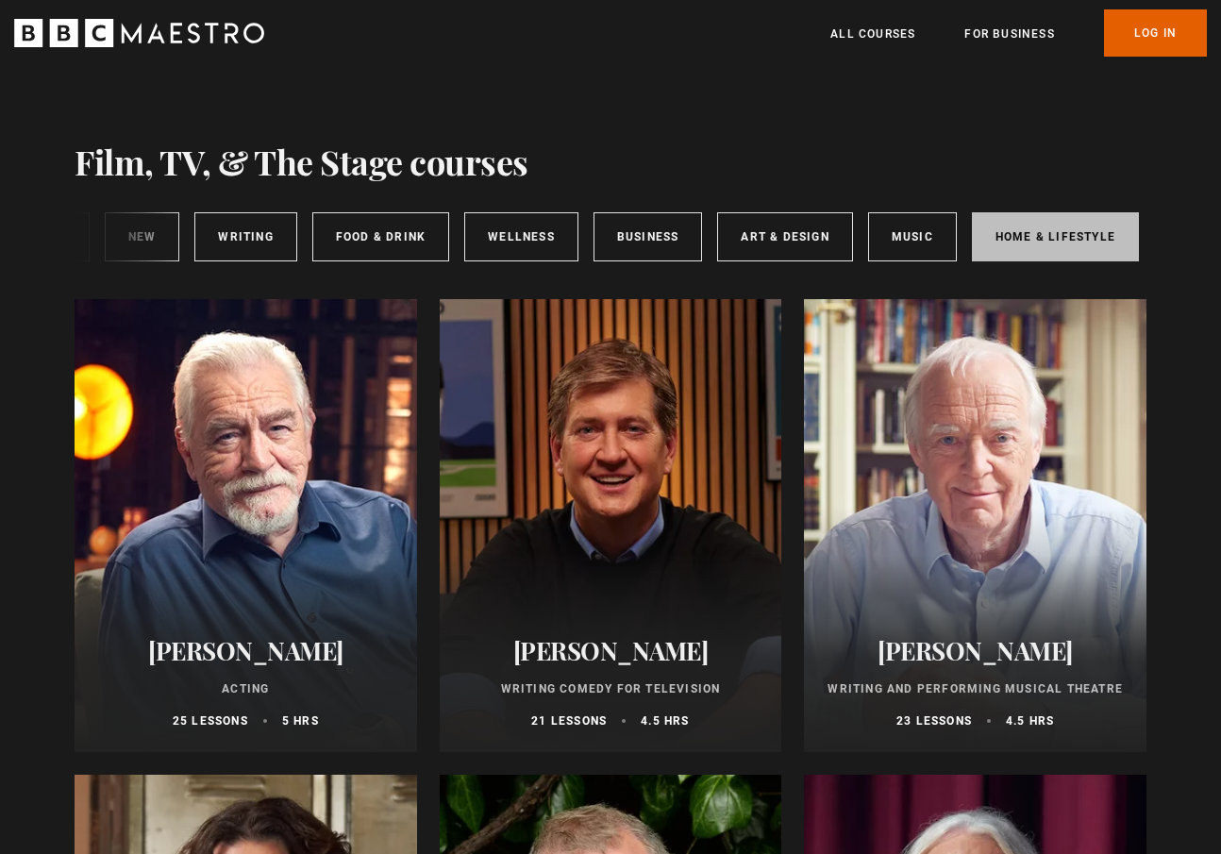
click at [1054, 232] on link "Home & Lifestyle" at bounding box center [1055, 236] width 167 height 49
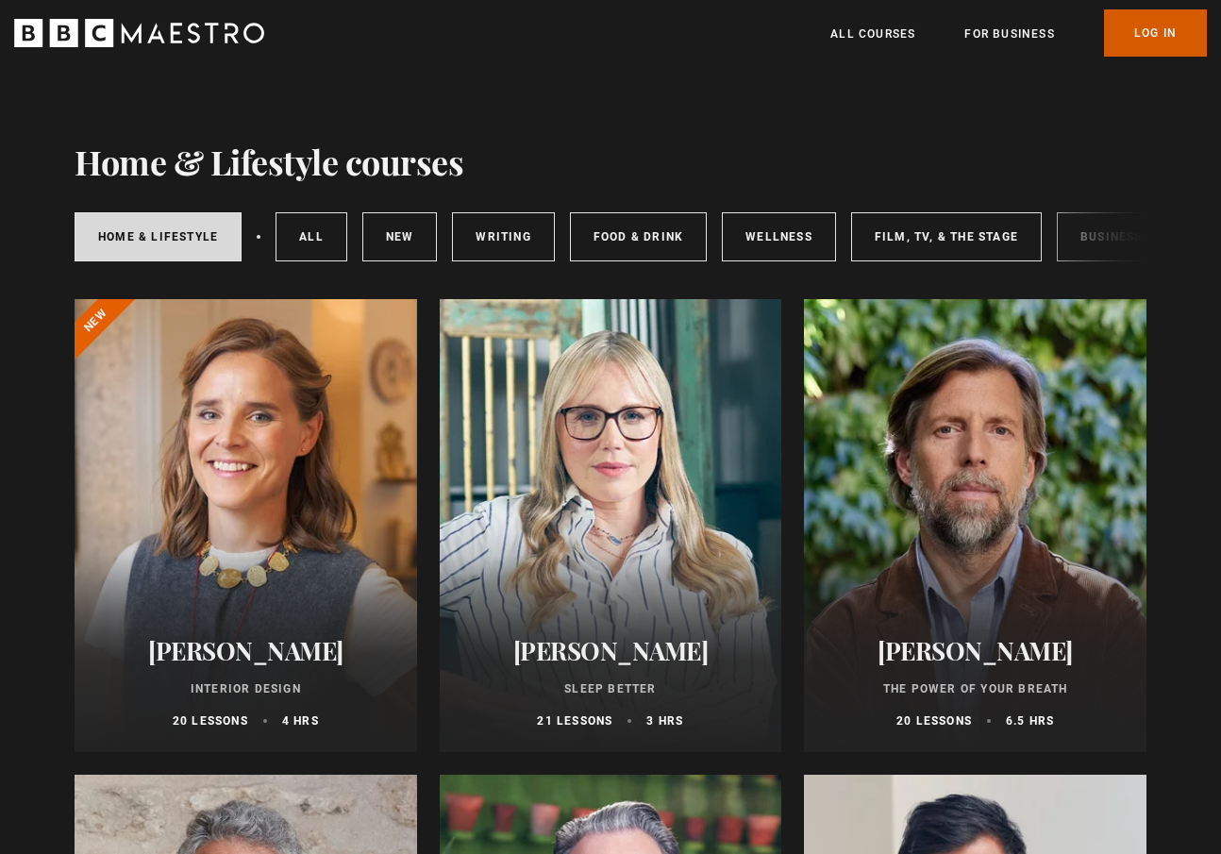
click at [1156, 37] on link "Log In" at bounding box center [1155, 32] width 103 height 47
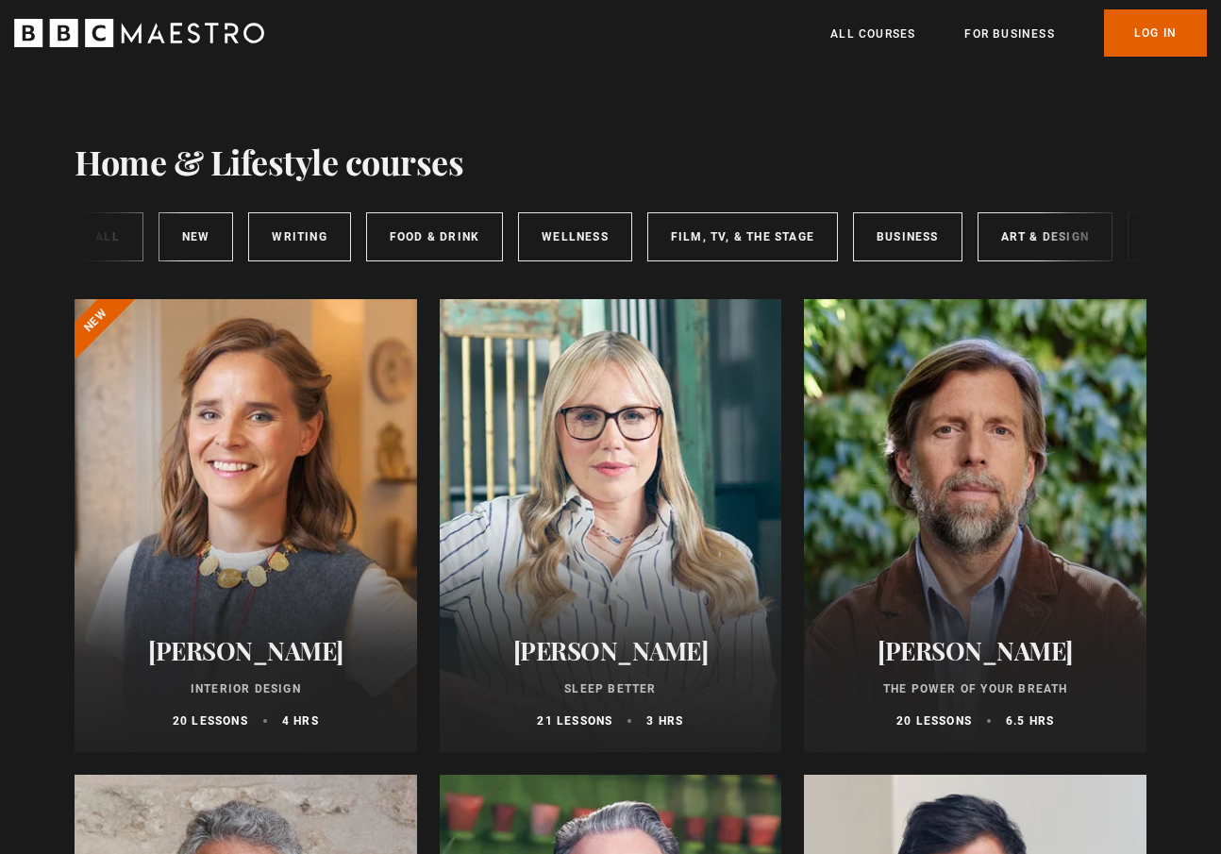
scroll to position [0, 281]
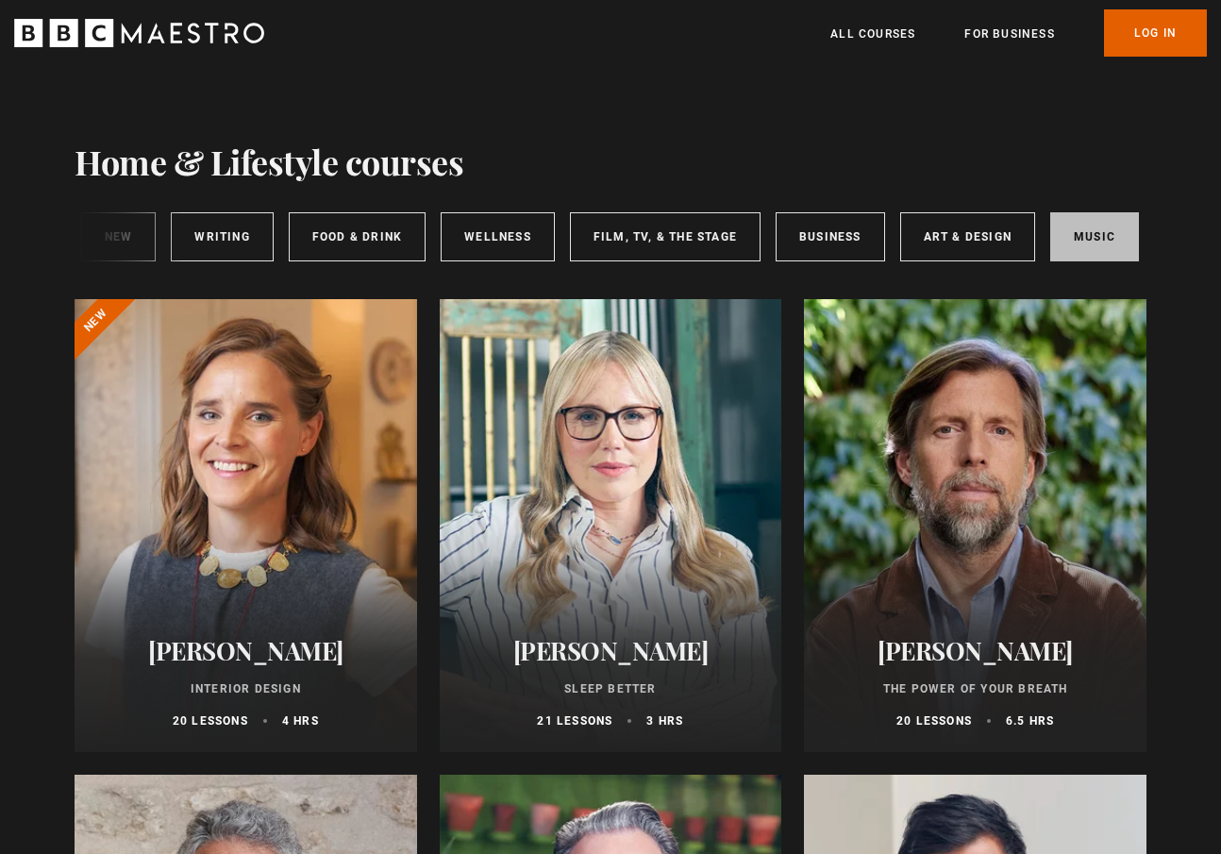
click at [1080, 238] on link "Music" at bounding box center [1094, 236] width 89 height 49
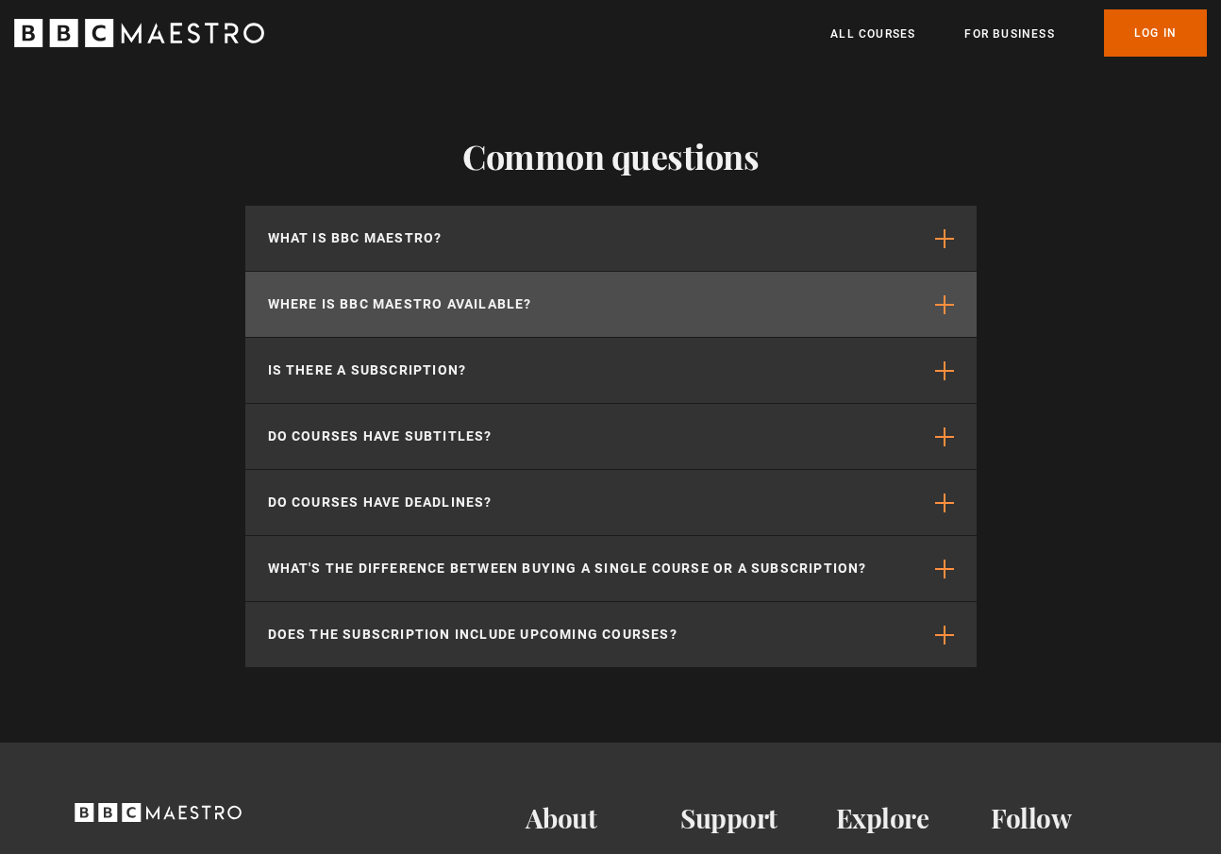
scroll to position [1168, 0]
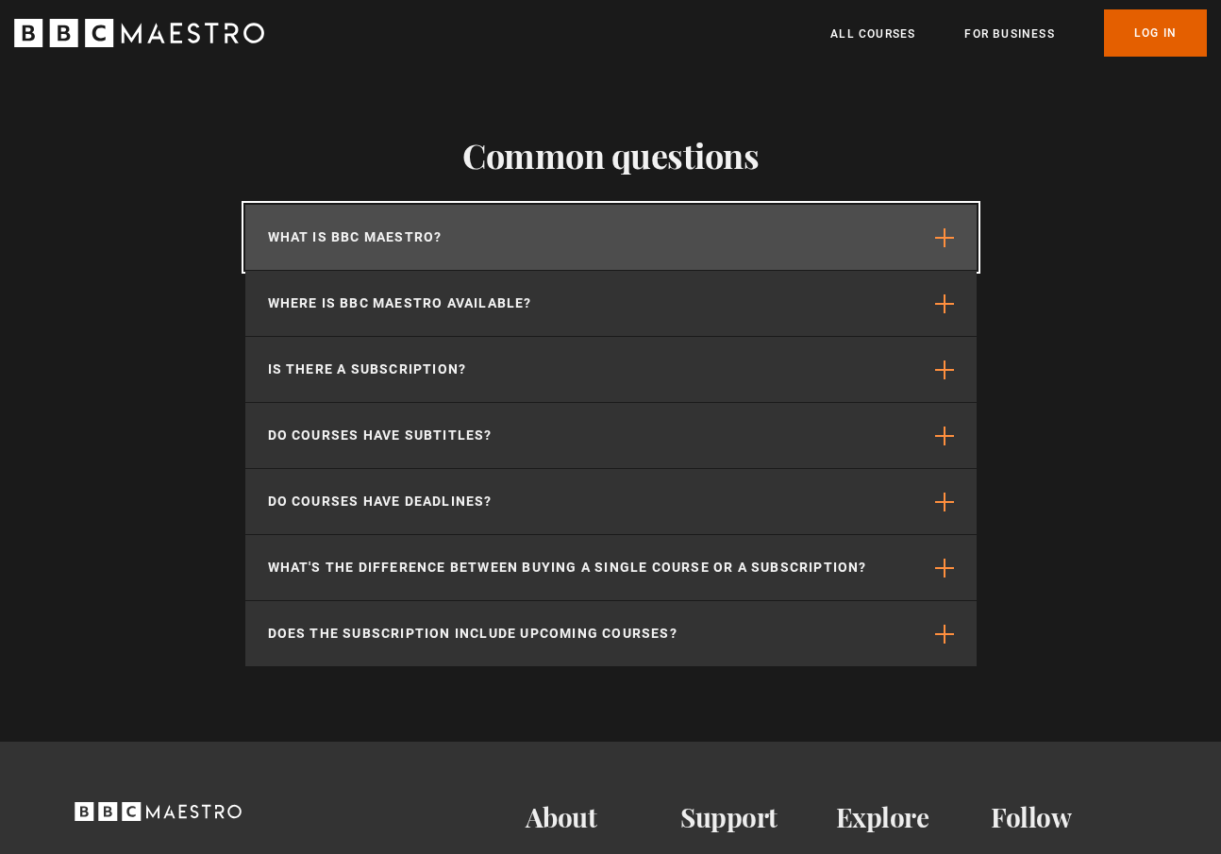
click at [594, 239] on button "What is BBC Maestro?" at bounding box center [610, 237] width 731 height 65
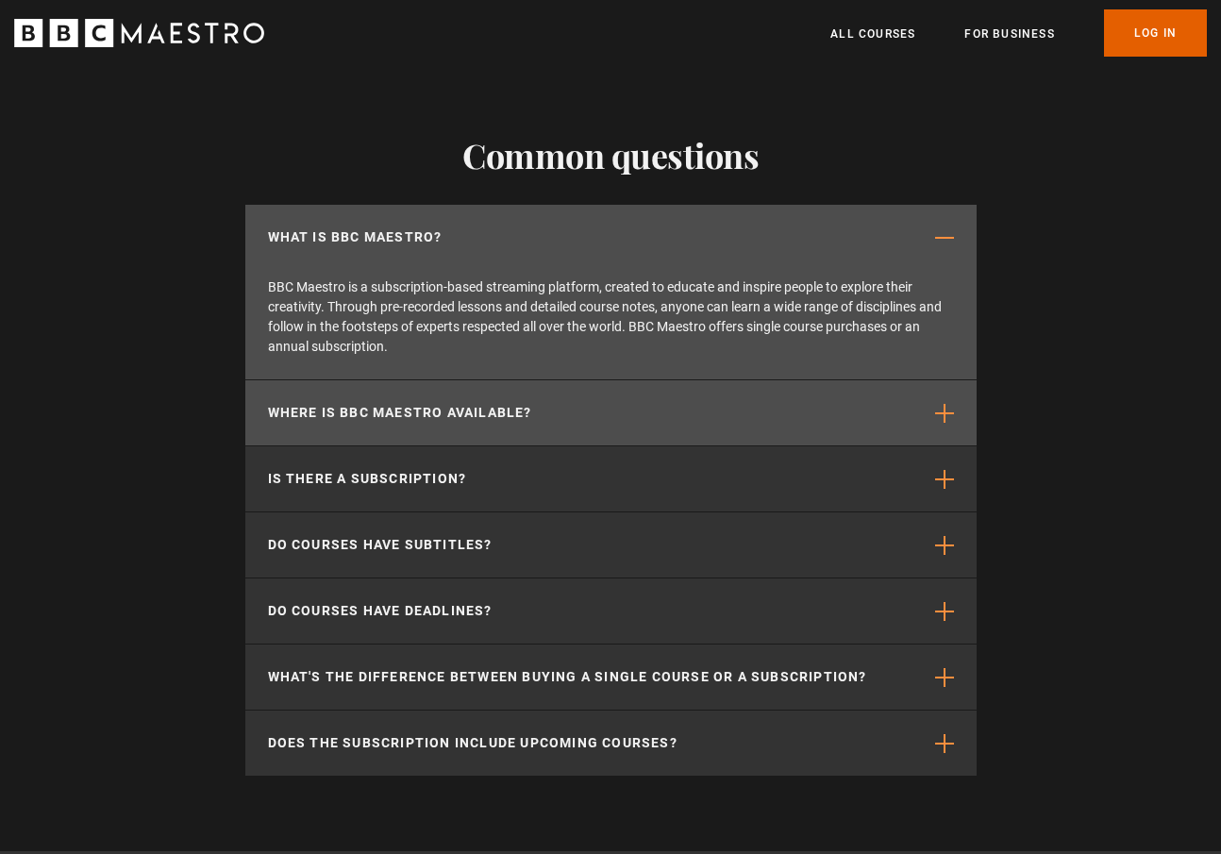
click at [493, 421] on p "Where is BBC Maestro available?" at bounding box center [400, 413] width 264 height 20
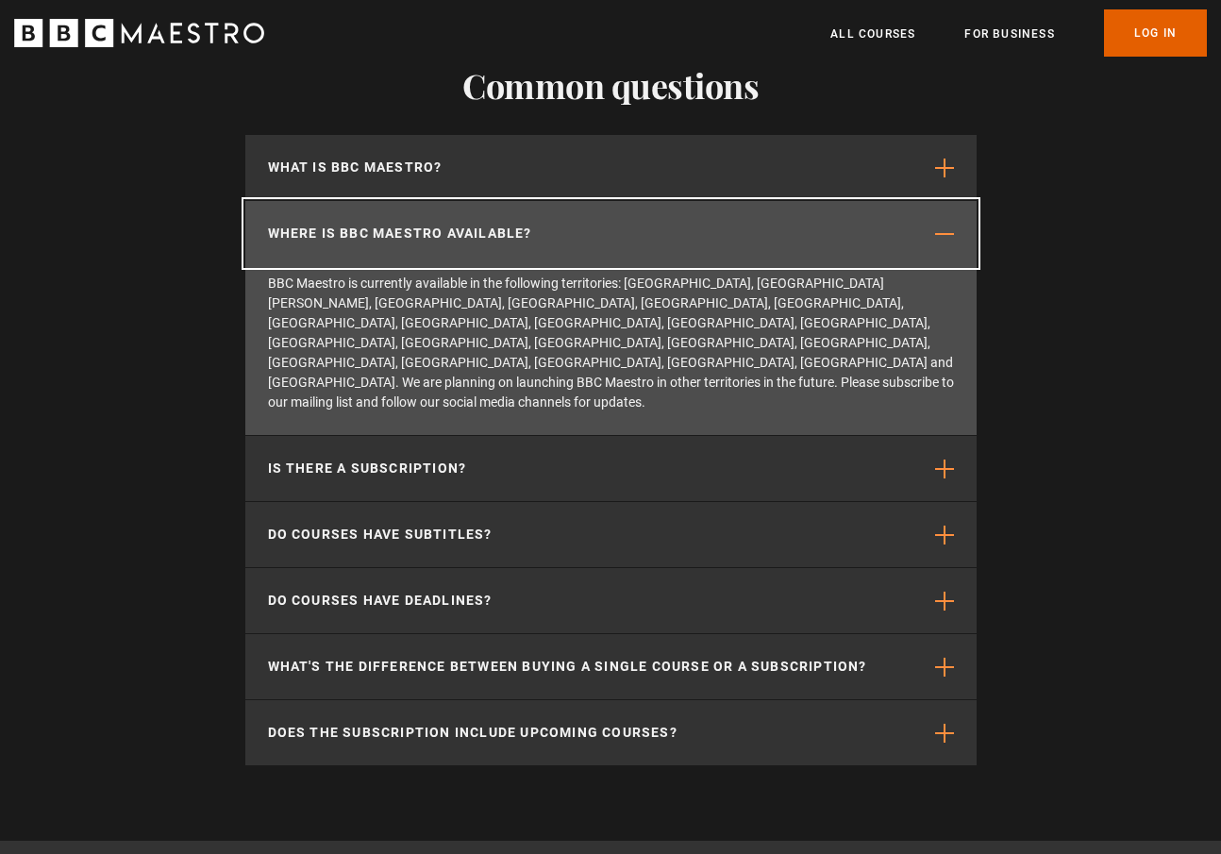
scroll to position [1242, 0]
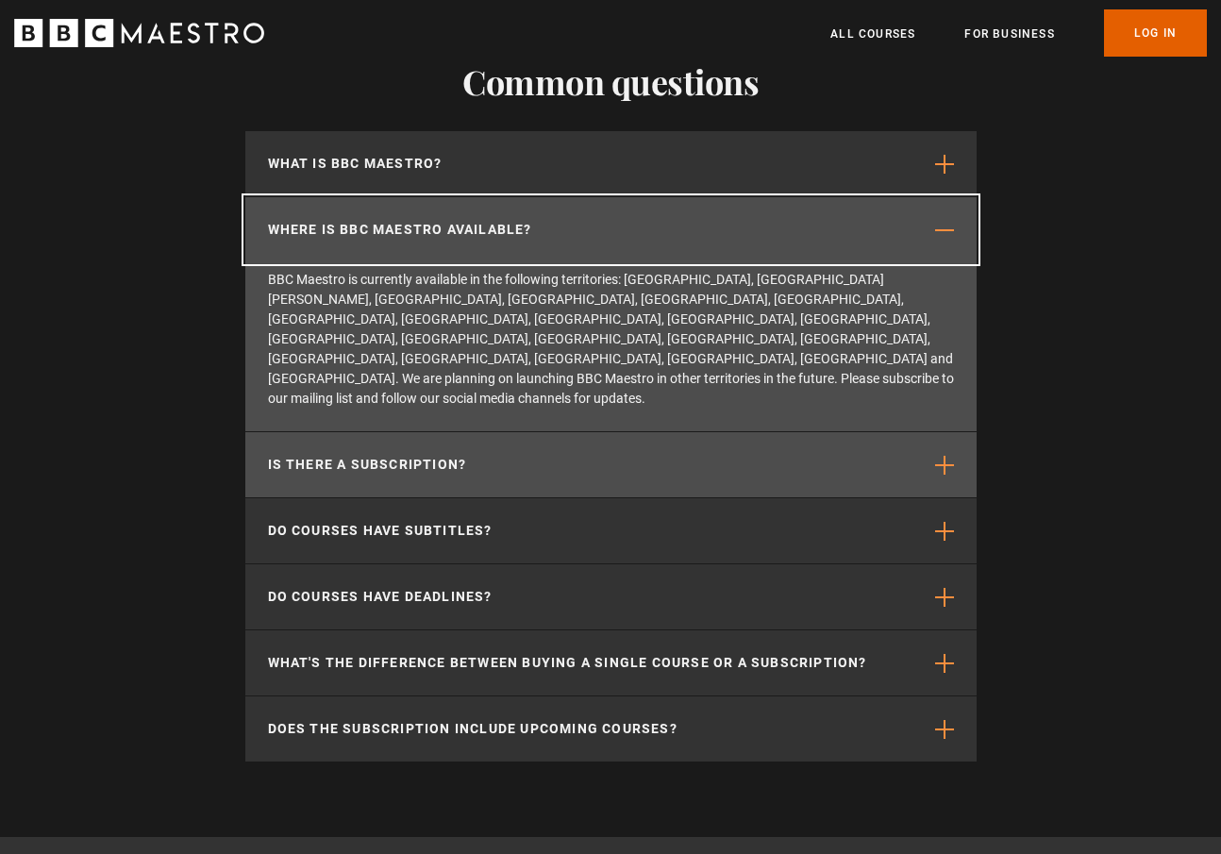
click at [469, 432] on button "Is there a subscription?" at bounding box center [610, 464] width 731 height 65
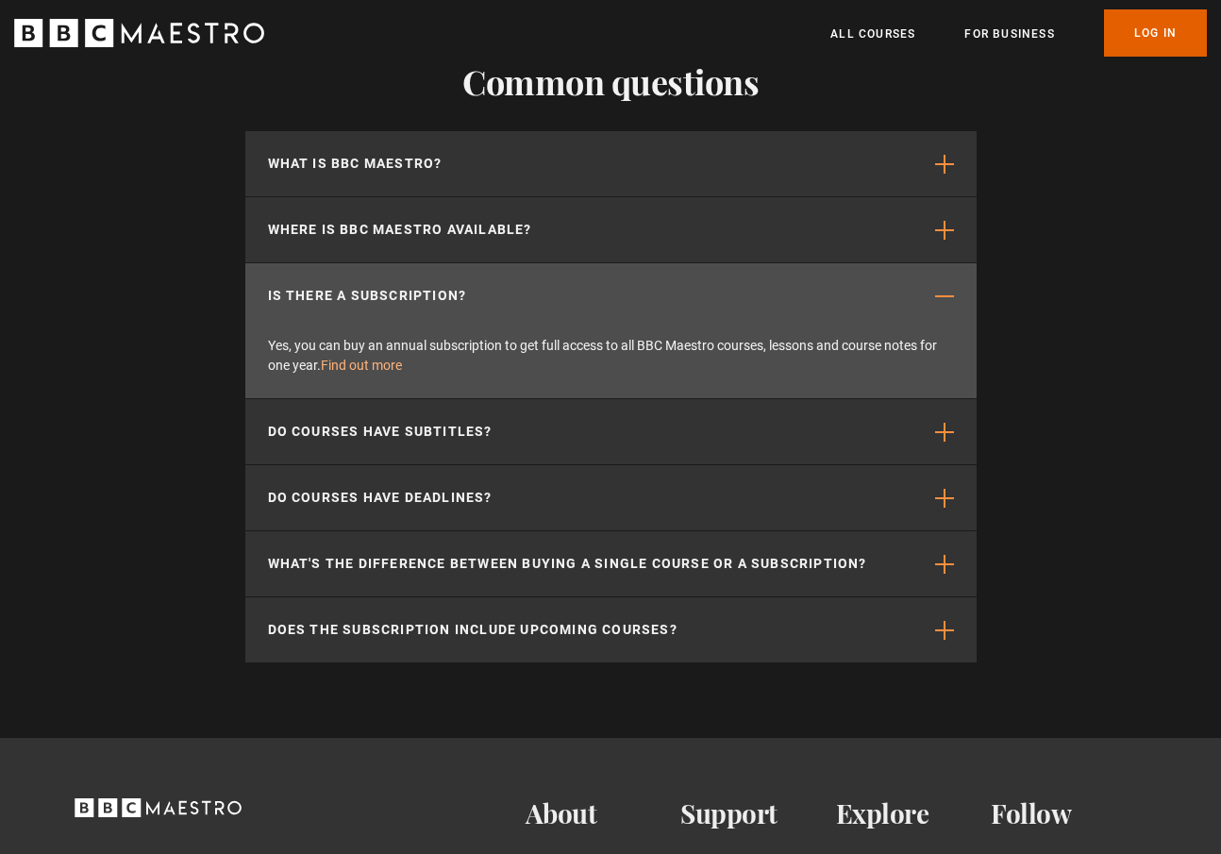
click at [386, 359] on link "Find out more" at bounding box center [361, 365] width 81 height 15
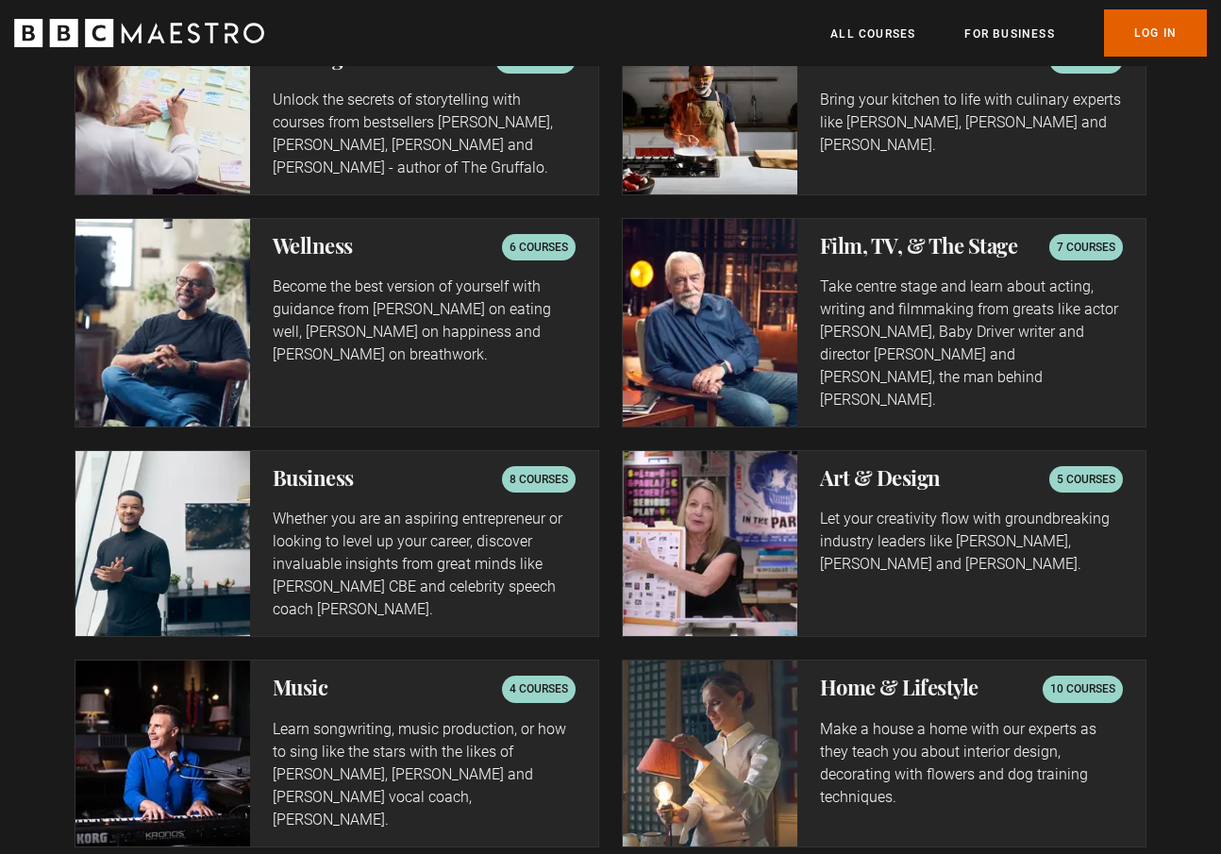
scroll to position [0, 742]
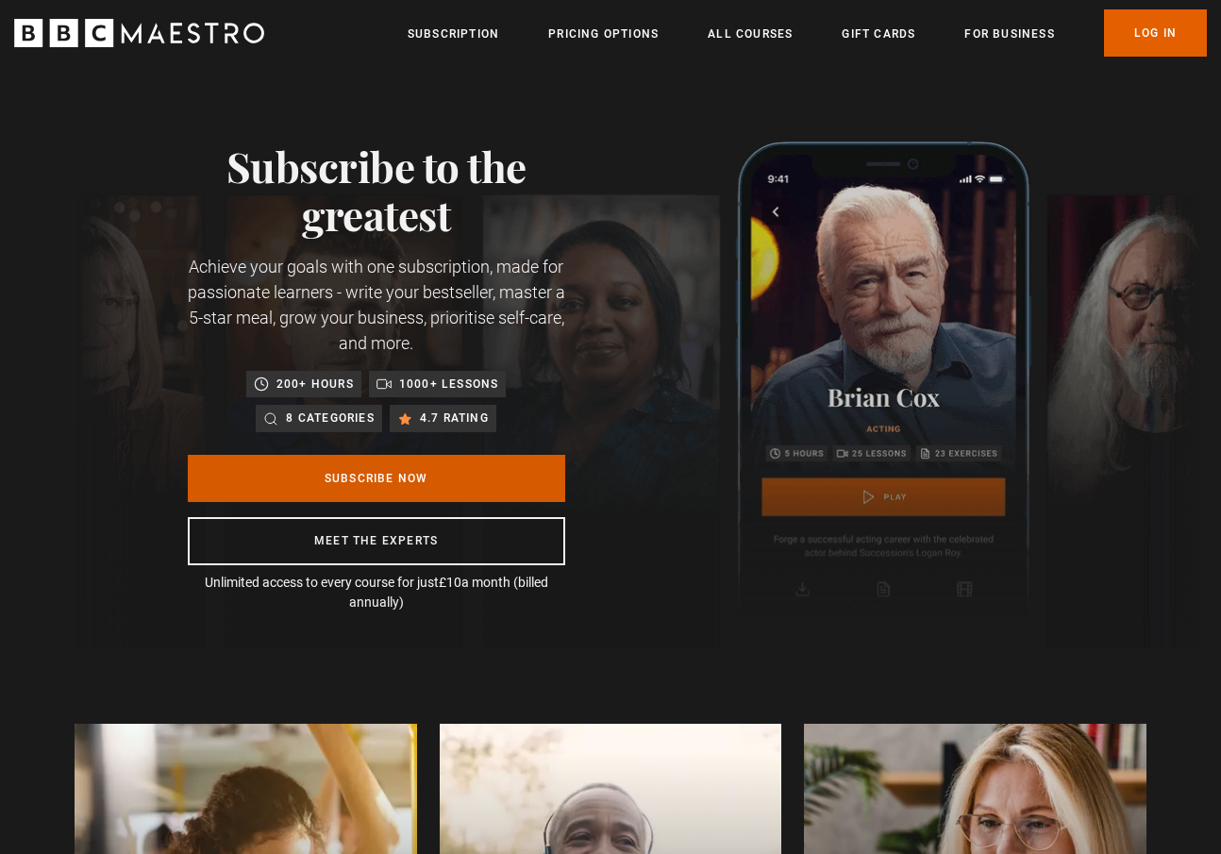
click at [408, 467] on link "Subscribe Now" at bounding box center [376, 478] width 377 height 47
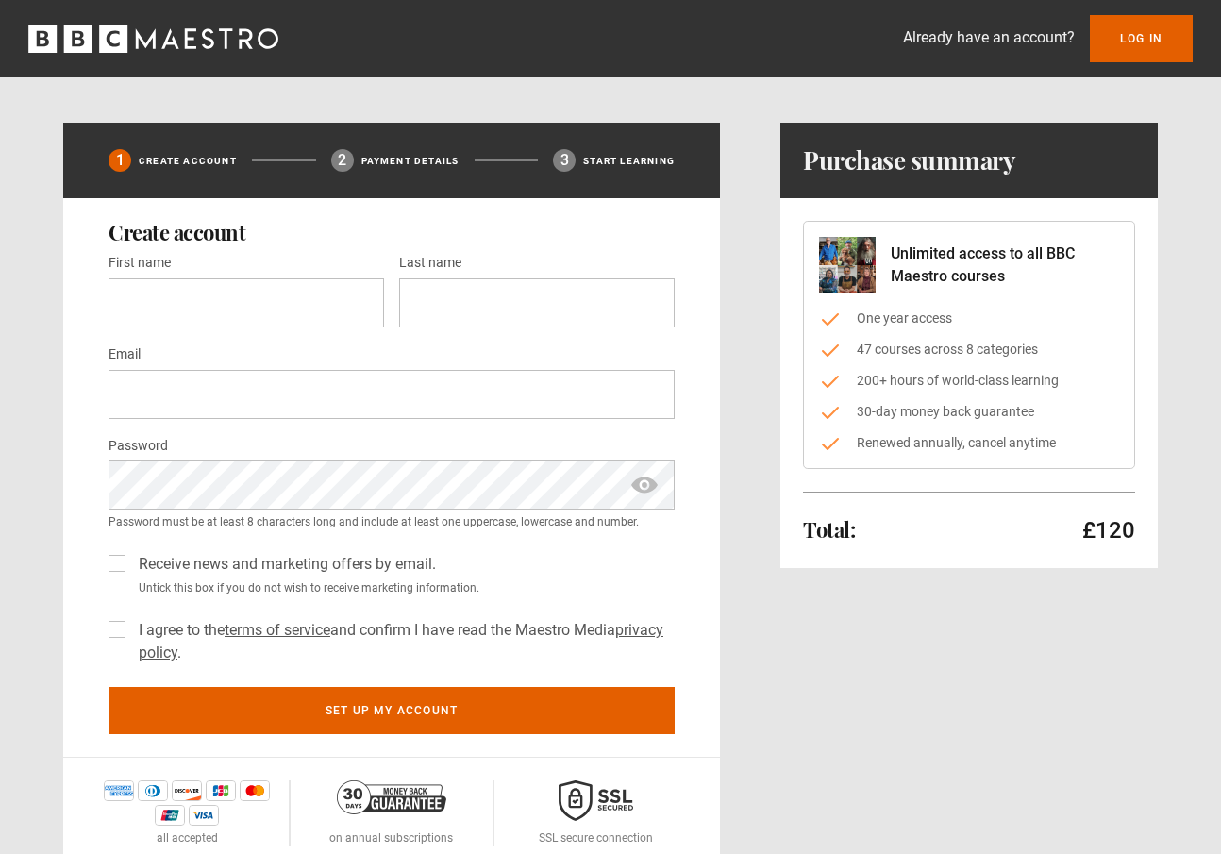
click at [764, 251] on div "1 Create Account 2 Payment details 3 Start learning Create account First name *…" at bounding box center [610, 496] width 1094 height 746
